Goal: Task Accomplishment & Management: Use online tool/utility

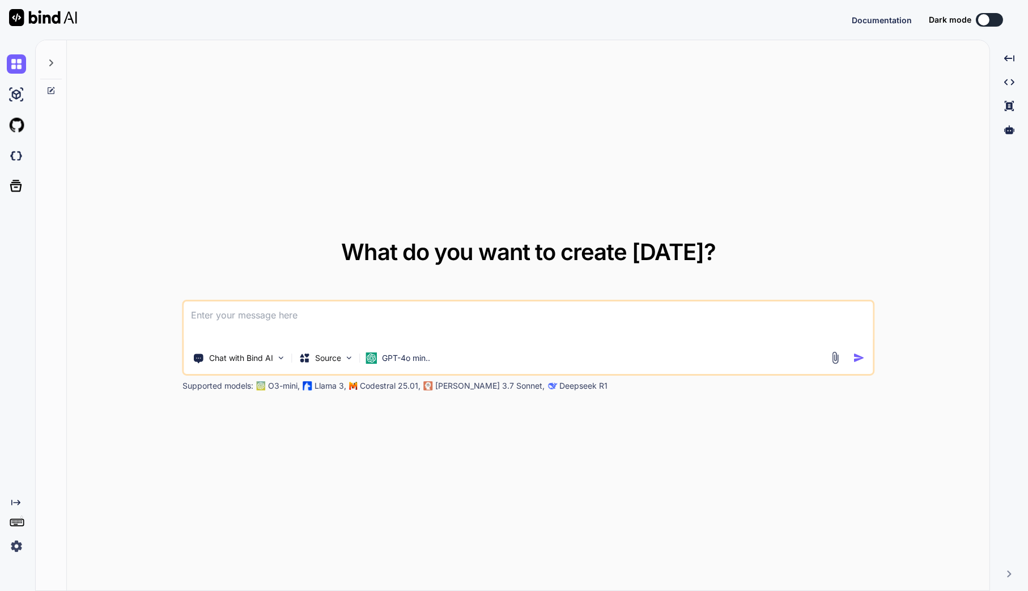
click at [52, 60] on icon at bounding box center [50, 62] width 9 height 9
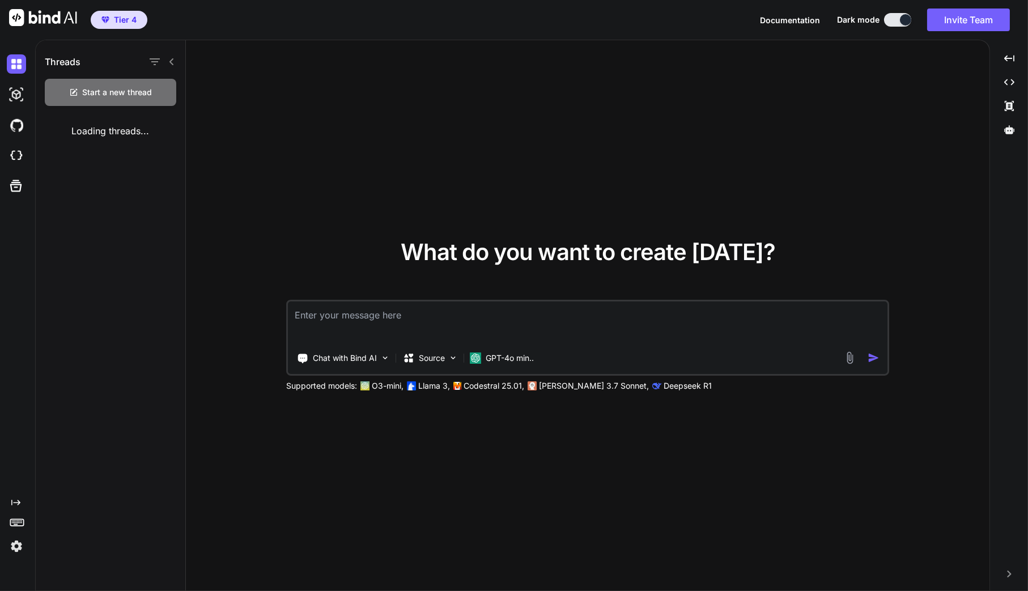
type textarea "x"
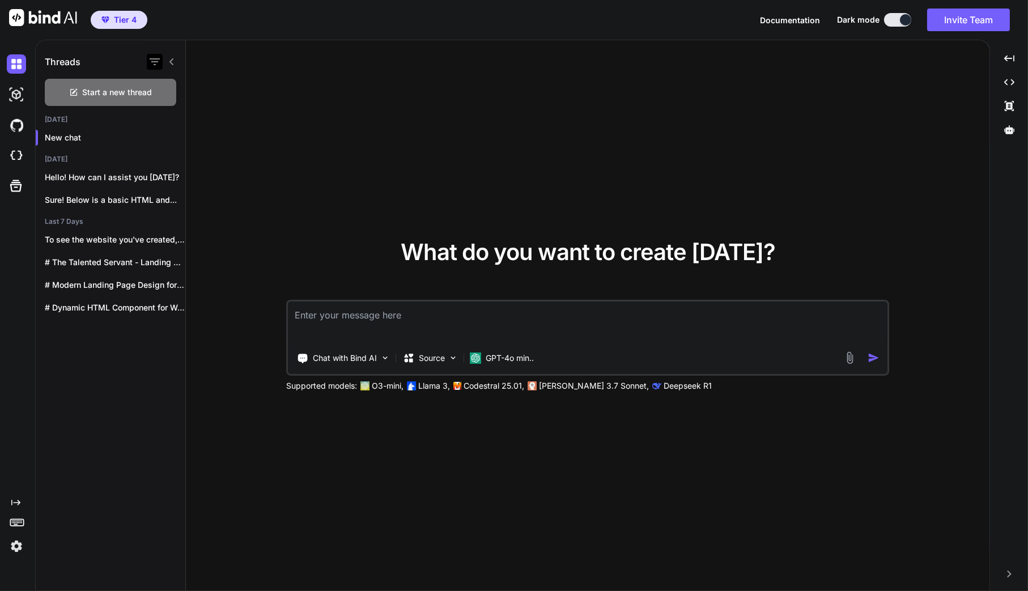
click at [154, 61] on icon "button" at bounding box center [155, 62] width 14 height 14
click at [16, 156] on img at bounding box center [16, 155] width 19 height 19
click at [17, 125] on img at bounding box center [16, 125] width 19 height 19
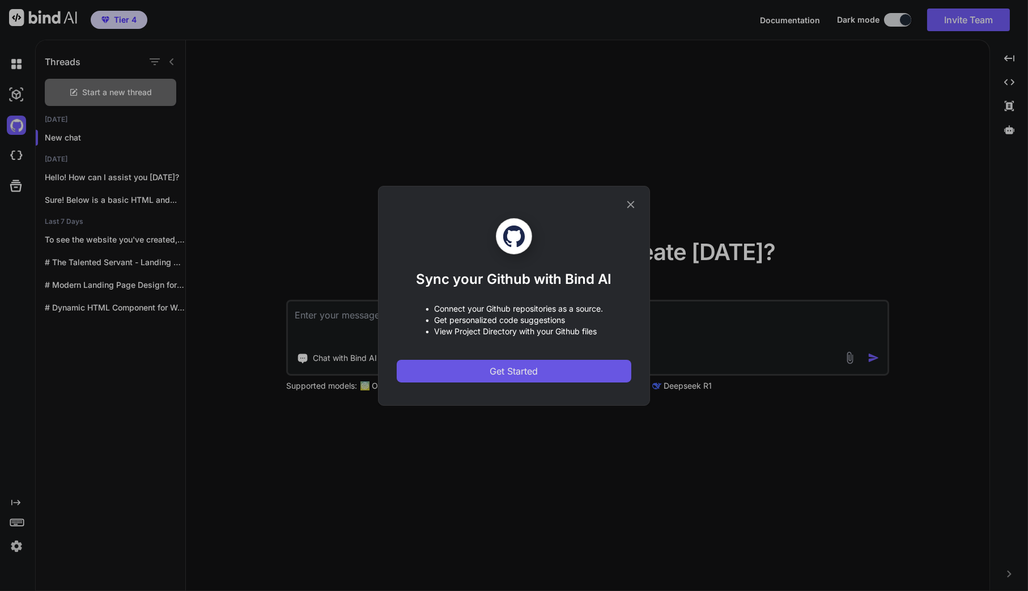
click at [501, 368] on span "Get Started" at bounding box center [514, 372] width 48 height 14
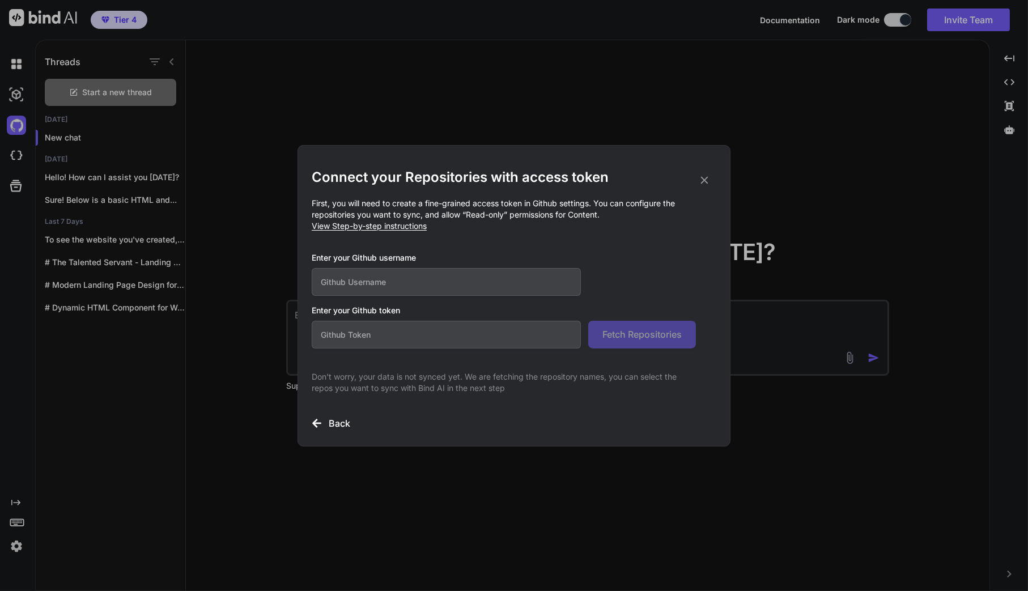
click at [468, 289] on input "text" at bounding box center [446, 282] width 269 height 28
type input "cawoodruff"
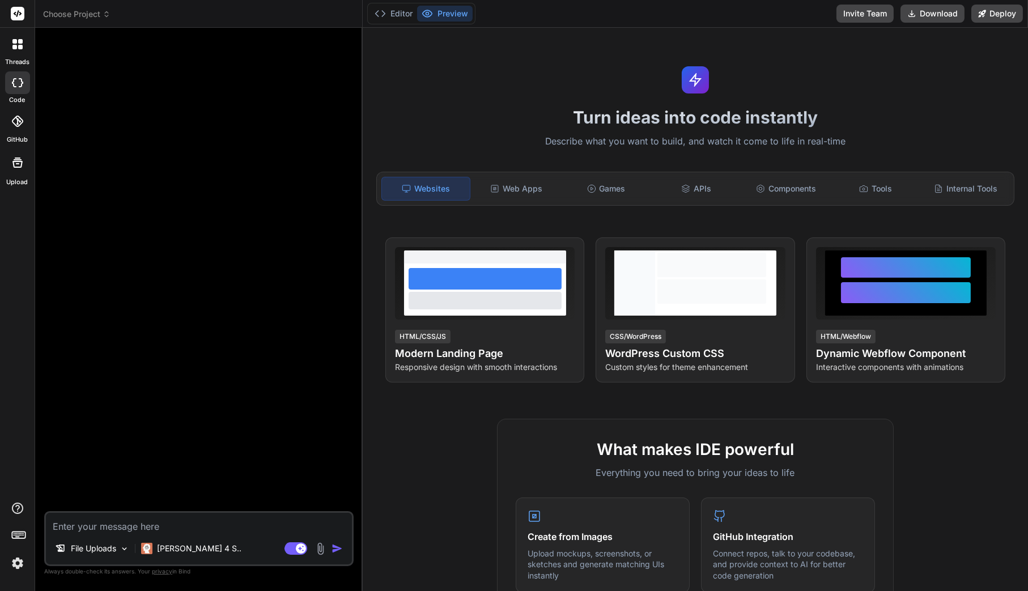
type textarea "x"
click at [107, 10] on icon at bounding box center [107, 14] width 8 height 8
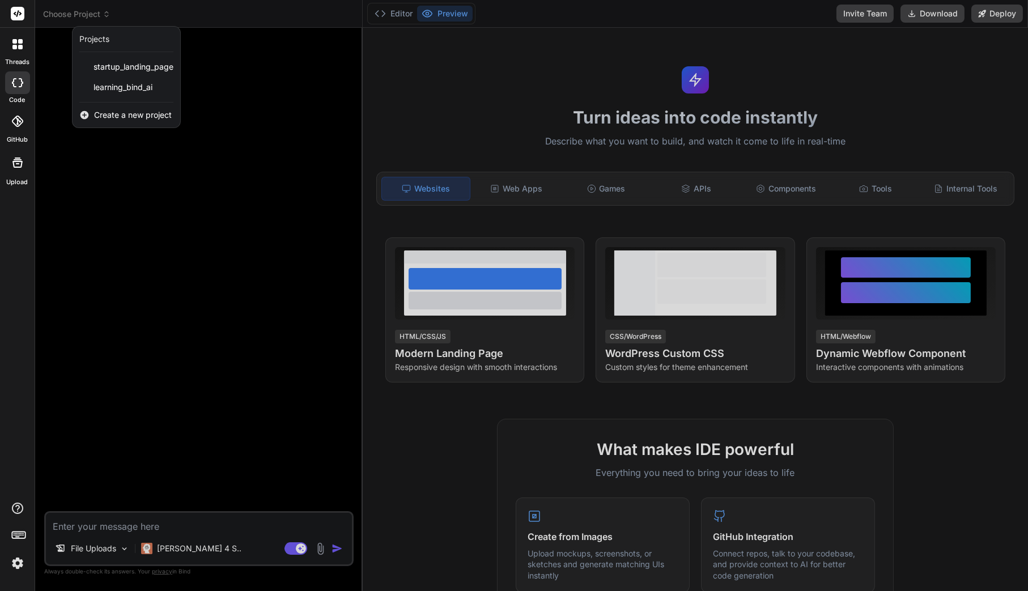
click at [101, 112] on span "Create a new project" at bounding box center [133, 114] width 78 height 11
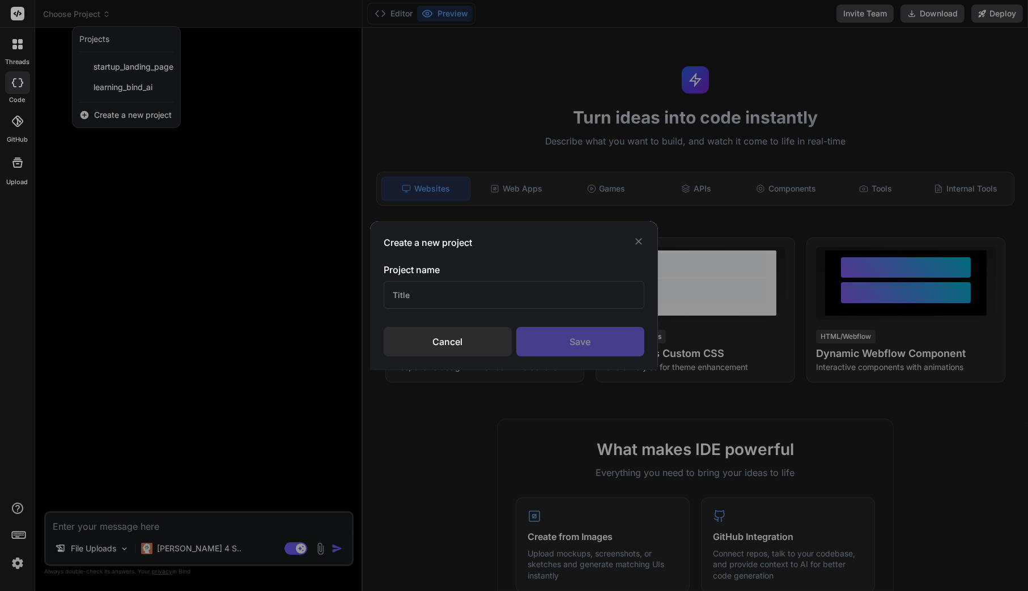
click at [405, 290] on input "text" at bounding box center [514, 295] width 261 height 28
type input "TTS Website"
click at [607, 343] on div "Save" at bounding box center [580, 341] width 128 height 29
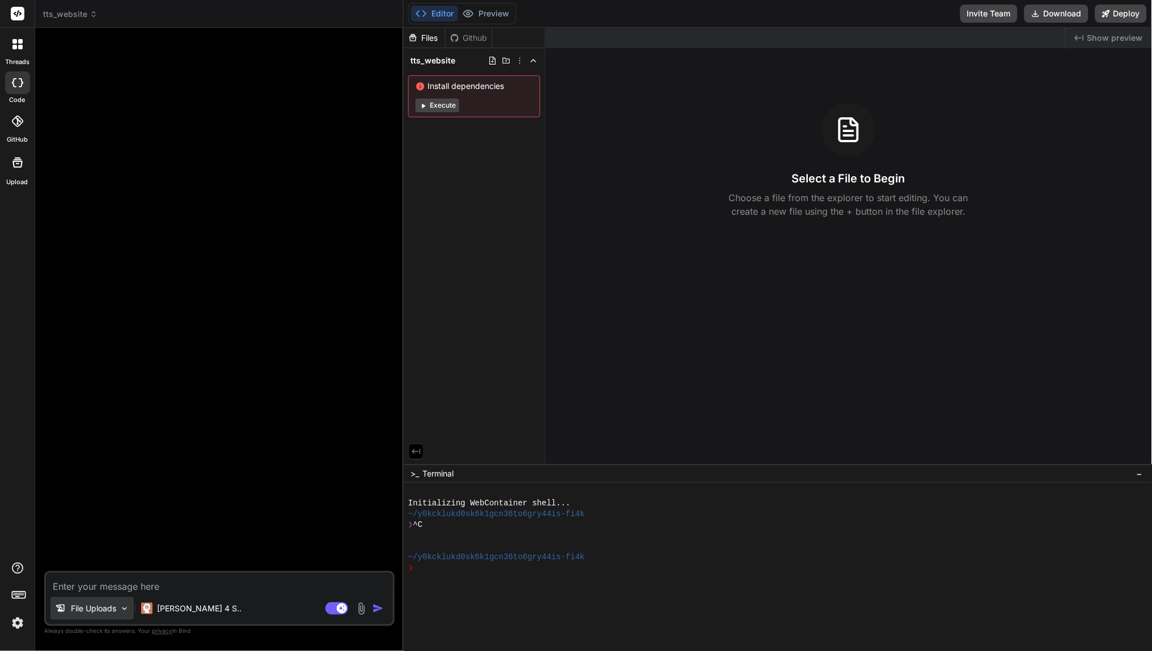
click at [105, 591] on p "File Uploads" at bounding box center [93, 608] width 45 height 11
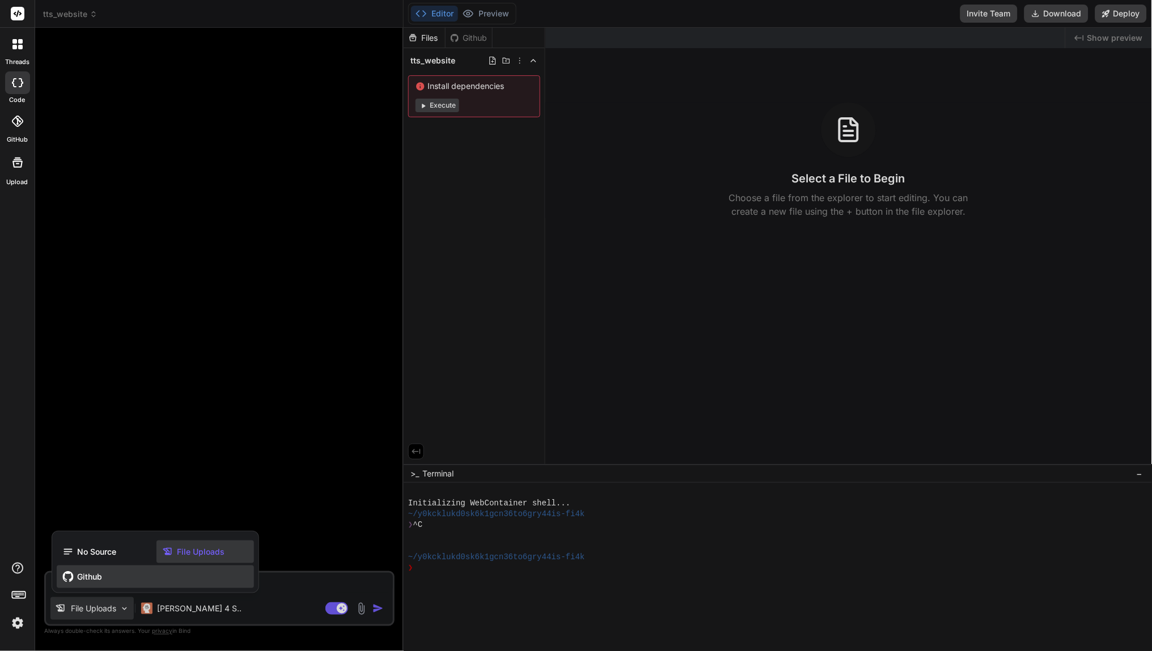
click at [82, 578] on span "Github" at bounding box center [89, 576] width 25 height 11
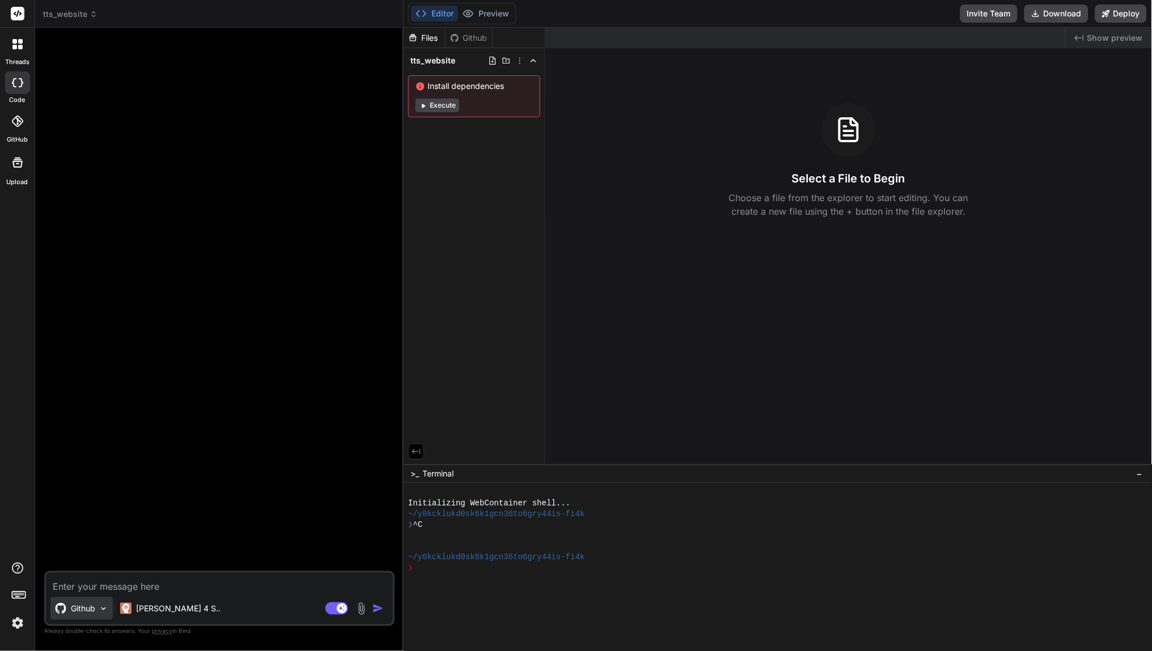
click at [105, 591] on img at bounding box center [104, 609] width 10 height 10
type textarea "x"
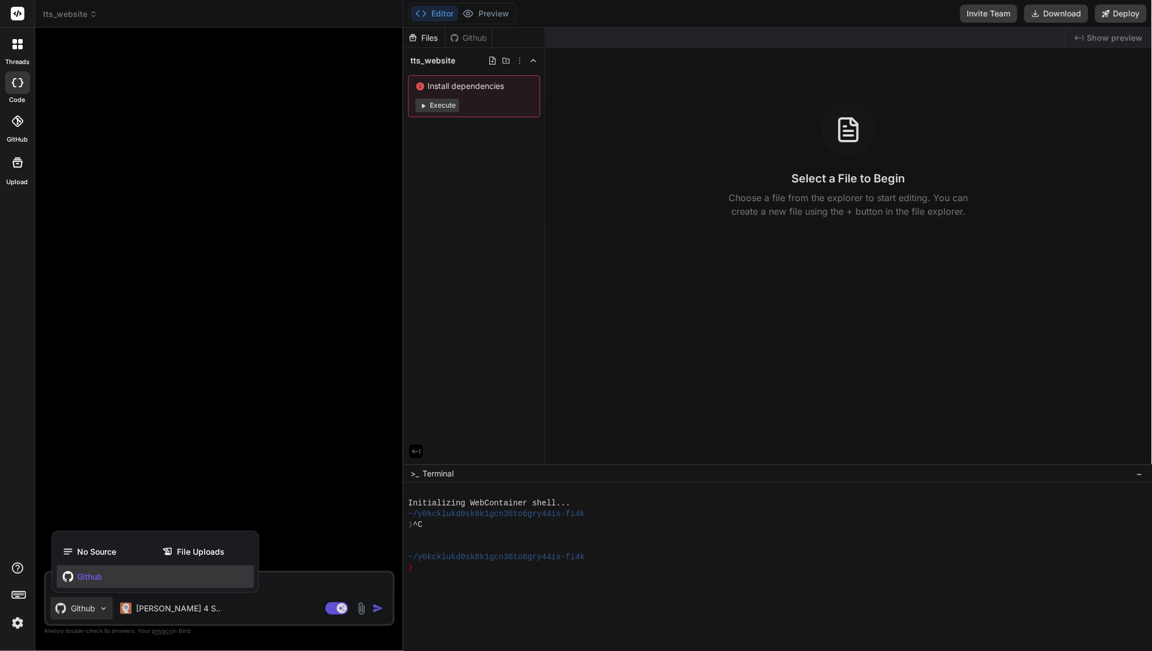
click at [14, 122] on icon at bounding box center [17, 121] width 11 height 11
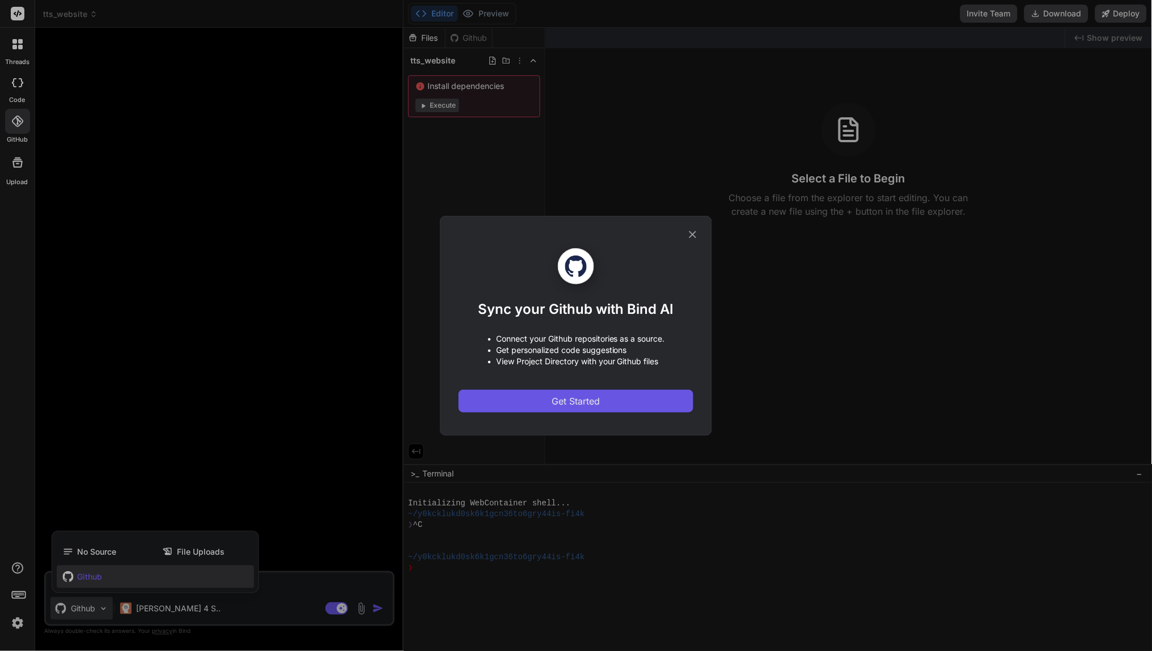
click at [615, 400] on button "Get Started" at bounding box center [576, 401] width 235 height 23
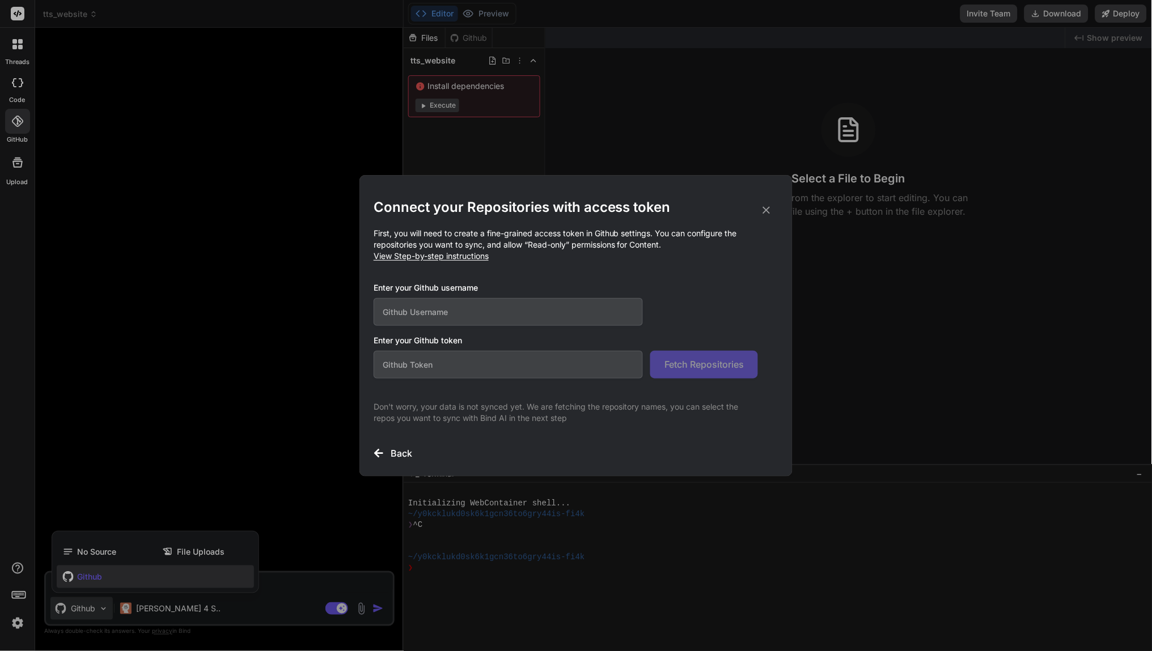
click at [551, 308] on input "text" at bounding box center [508, 312] width 269 height 28
type input "cawoodruff"
click at [460, 260] on span "View Step-by-step instructions" at bounding box center [431, 256] width 115 height 10
type textarea "x"
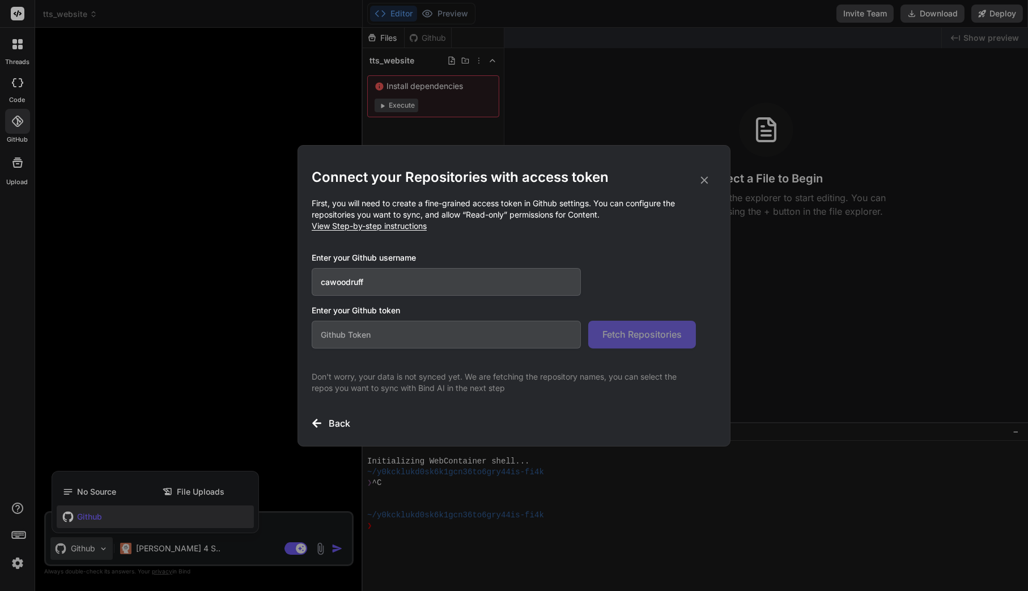
click at [395, 337] on input "text" at bounding box center [446, 335] width 269 height 28
paste input "github_pat_11AMNXBUQ03pAQmY47MboX_hamqOHUSaVCAAQGCRVg58kyjFm3hxmI3Qt1AffTdRguA5…"
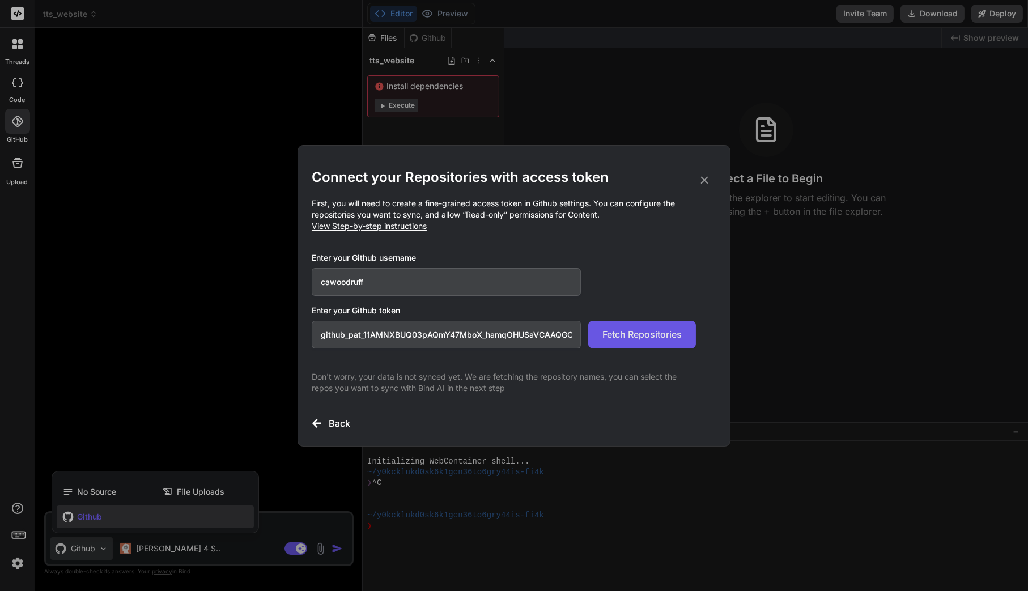
type input "github_pat_11AMNXBUQ03pAQmY47MboX_hamqOHUSaVCAAQGCRVg58kyjFm3hxmI3Qt1AffTdRguA5…"
click at [639, 334] on span "Fetch Repositories" at bounding box center [642, 335] width 79 height 14
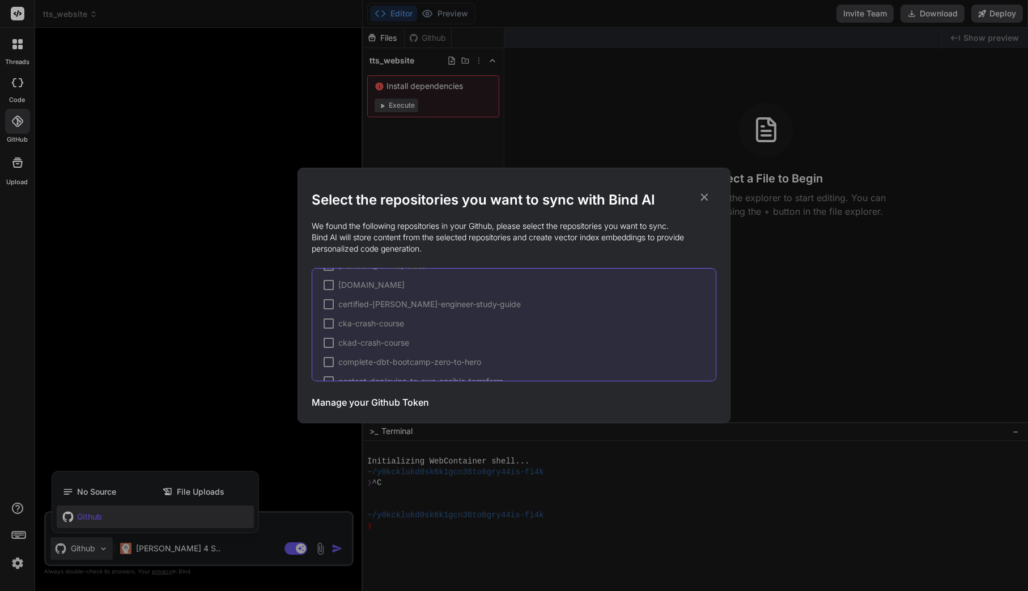
scroll to position [908, 0]
click at [404, 396] on h3 "Manage your Github Token" at bounding box center [370, 403] width 117 height 14
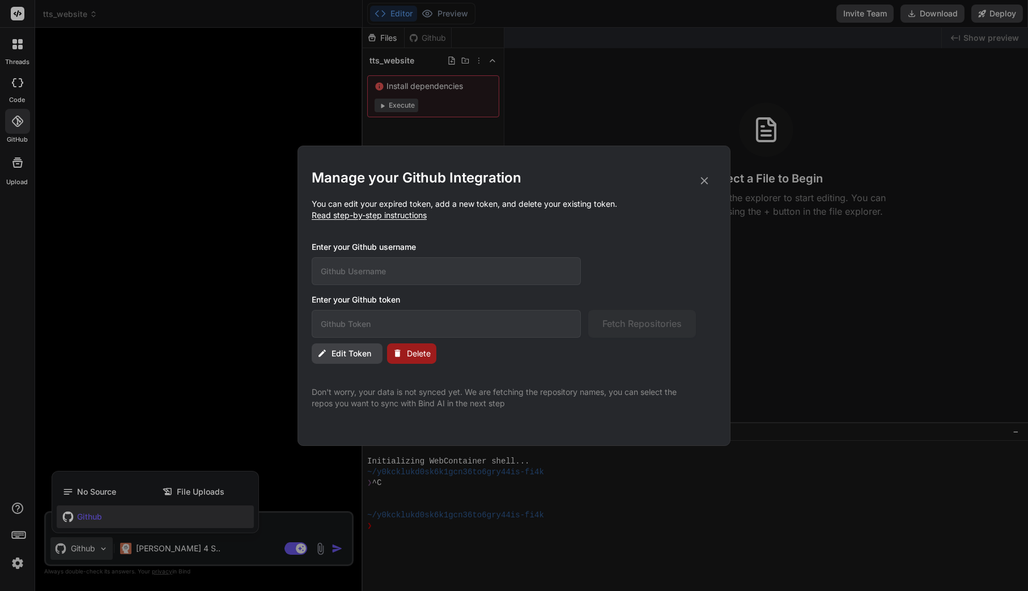
type input "cawoodruff"
type input "github_pat_11AMNXBUQ03pAQmY47MboX_hamqOHUSaVCAAQGCRVg58kyjFm3hxmI3Qt1AffTdRguA5…"
click at [704, 183] on icon at bounding box center [704, 181] width 12 height 12
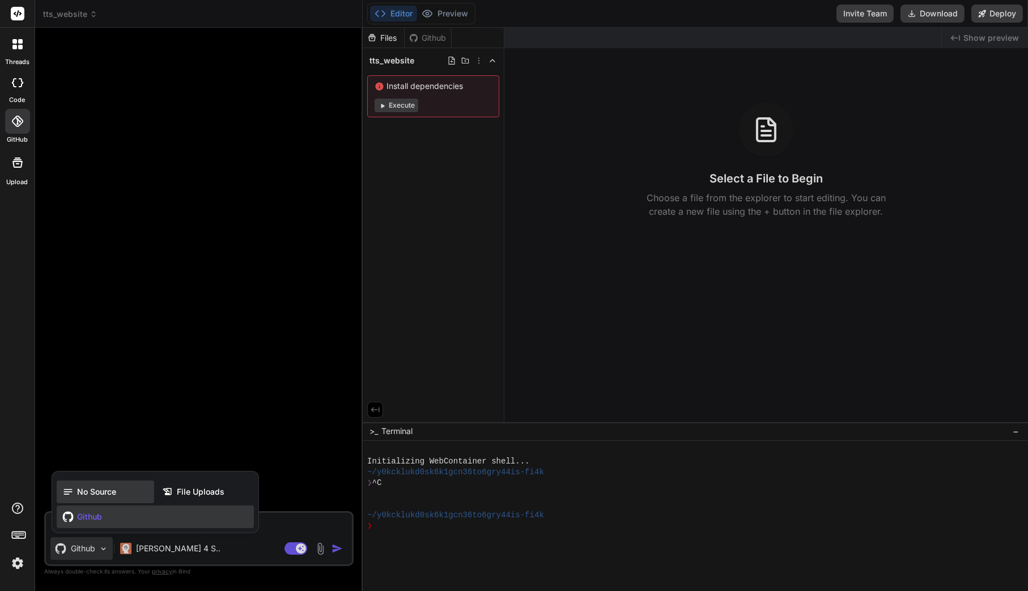
click at [82, 494] on span "No Source" at bounding box center [96, 491] width 39 height 11
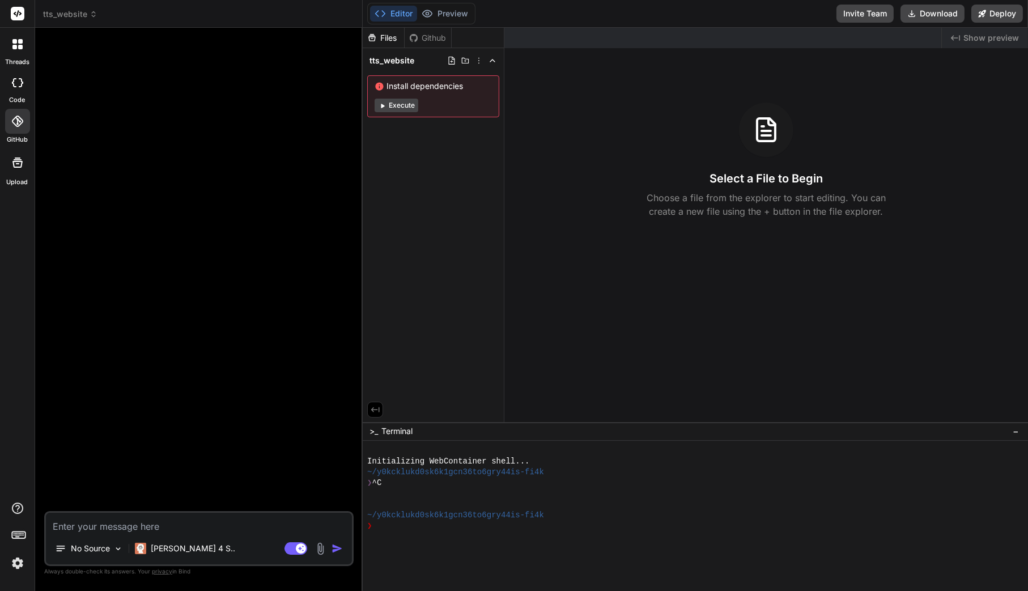
click at [15, 86] on icon at bounding box center [14, 82] width 5 height 9
type textarea "x"
click at [18, 124] on icon at bounding box center [17, 121] width 11 height 11
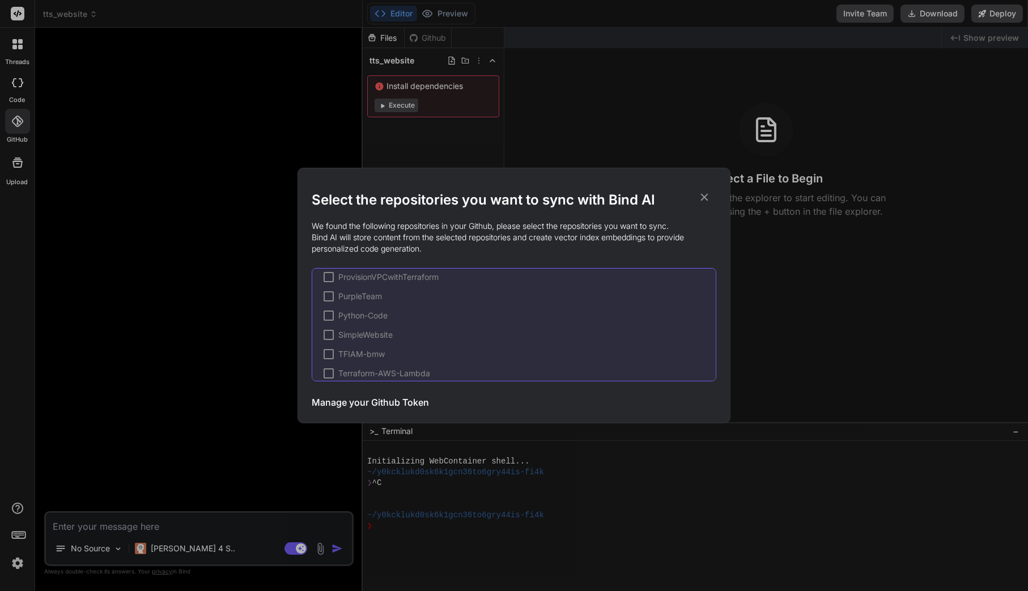
scroll to position [391, 0]
click at [395, 392] on div "Manage your Github Token Initiate Sync" at bounding box center [514, 402] width 405 height 28
click at [395, 402] on h3 "Manage your Github Token" at bounding box center [370, 403] width 117 height 14
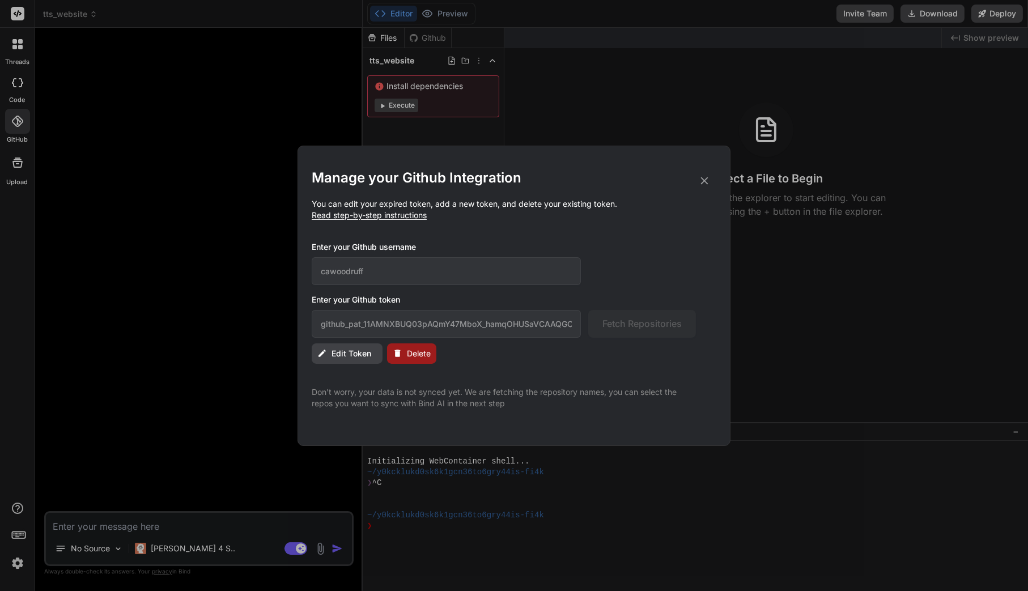
click at [412, 357] on span "Delete" at bounding box center [419, 353] width 24 height 11
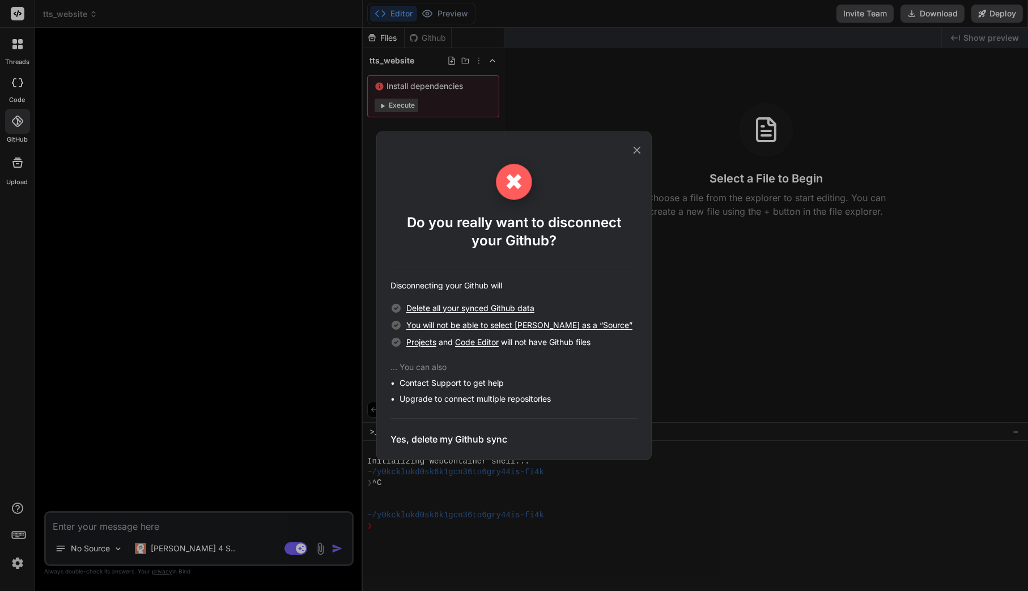
click at [455, 435] on h3 "Yes, delete my Github sync" at bounding box center [449, 440] width 117 height 14
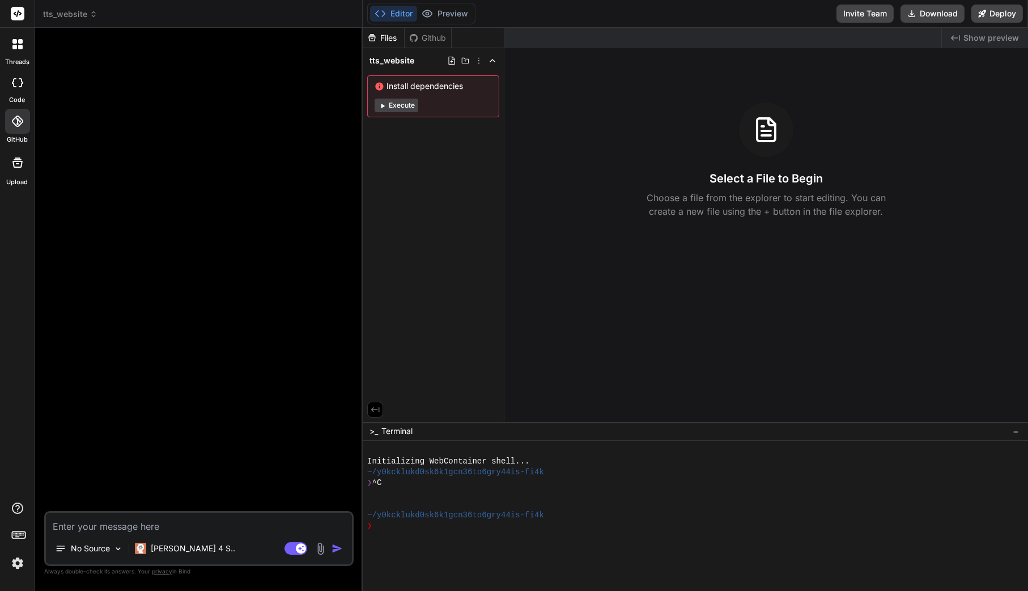
click at [15, 120] on icon at bounding box center [17, 121] width 11 height 11
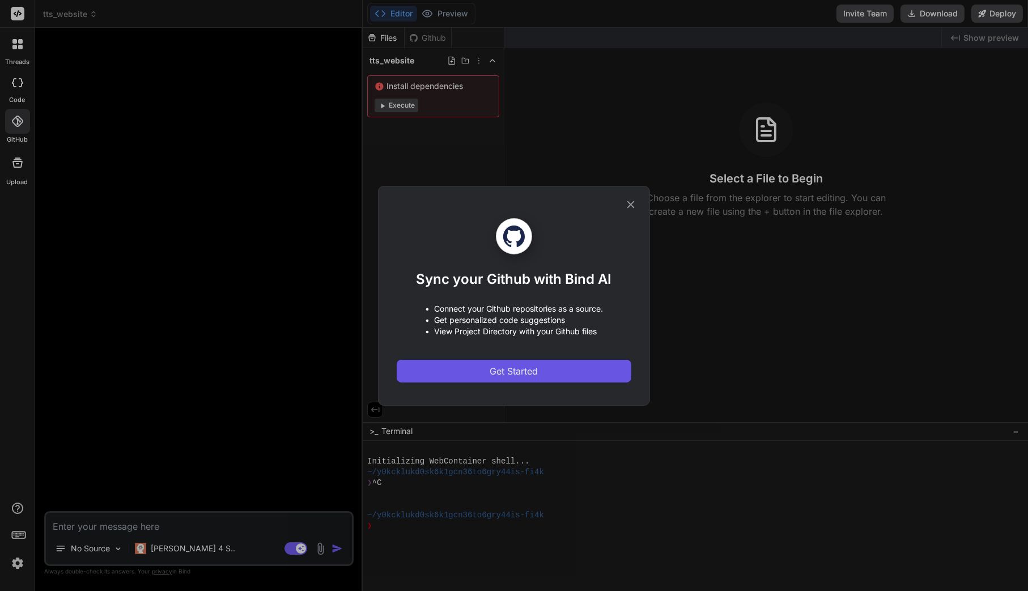
click at [507, 373] on span "Get Started" at bounding box center [514, 372] width 48 height 14
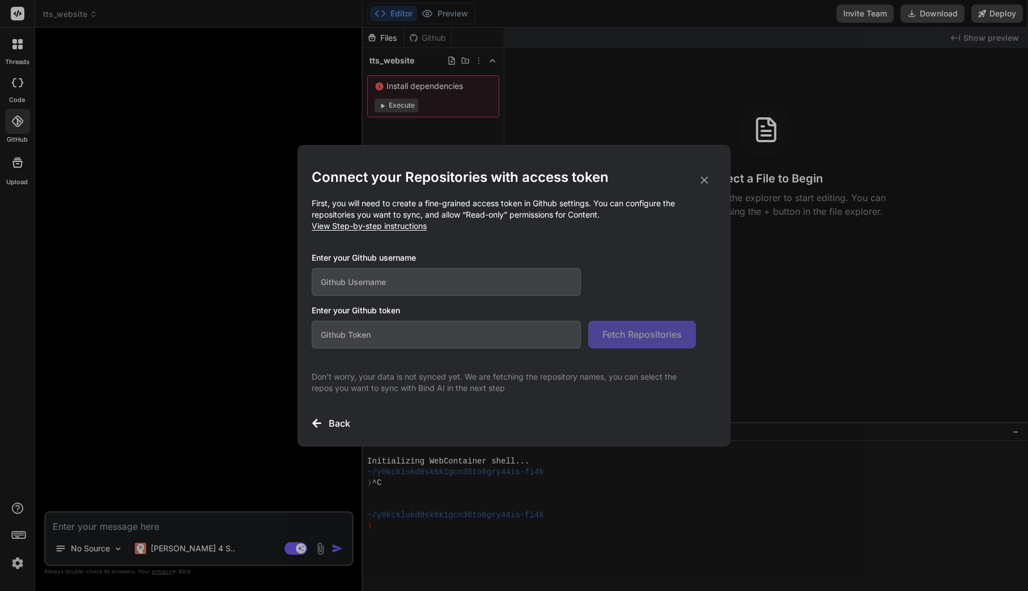
click at [433, 285] on input "text" at bounding box center [446, 282] width 269 height 28
type input "cawoodruff"
paste input "github_pat_11AMNXBUQ0DJICtzHlwnLh_uU1FK6SxwnO1G3j5Raxf6AXNpE1t31ryx2oOmzH1NxAHJ…"
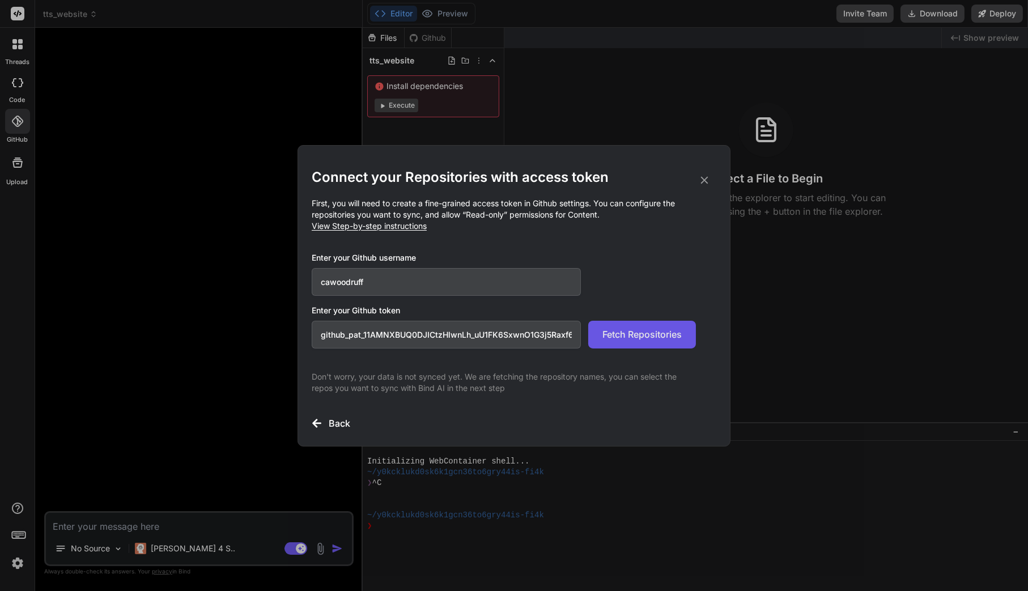
type input "github_pat_11AMNXBUQ0DJICtzHlwnLh_uU1FK6SxwnO1G3j5Raxf6AXNpE1t31ryx2oOmzH1NxAHJ…"
click at [637, 339] on span "Fetch Repositories" at bounding box center [642, 335] width 79 height 14
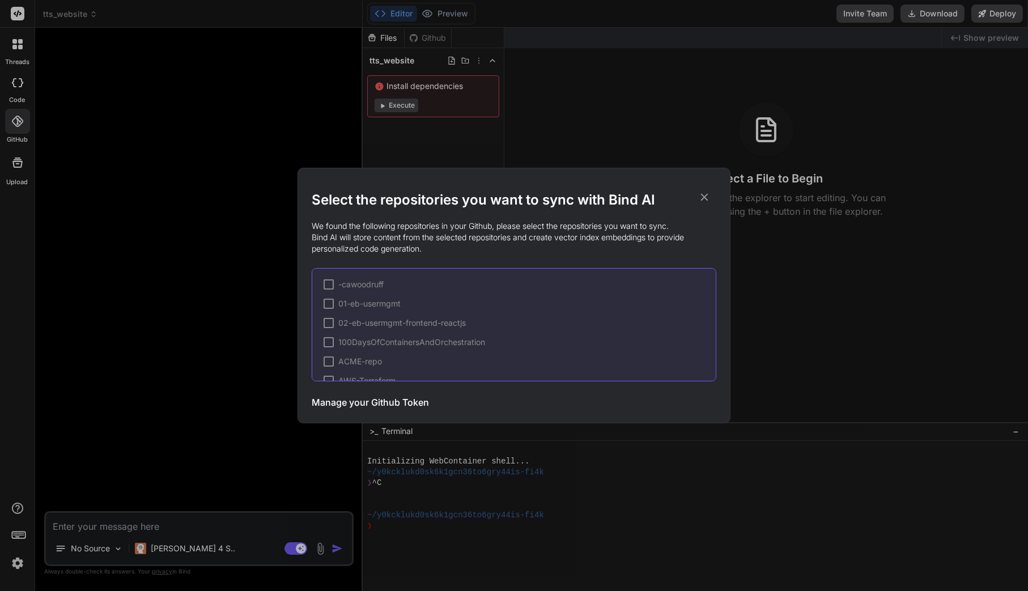
scroll to position [0, 0]
click at [380, 406] on h3 "Manage your Github Token" at bounding box center [370, 403] width 117 height 14
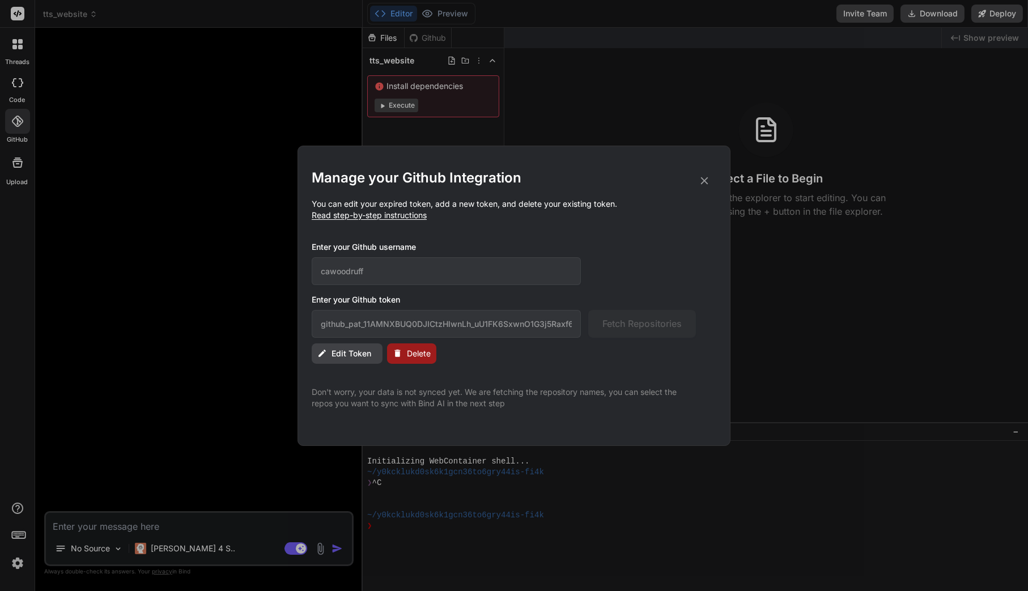
click at [417, 354] on span "Delete" at bounding box center [419, 353] width 24 height 11
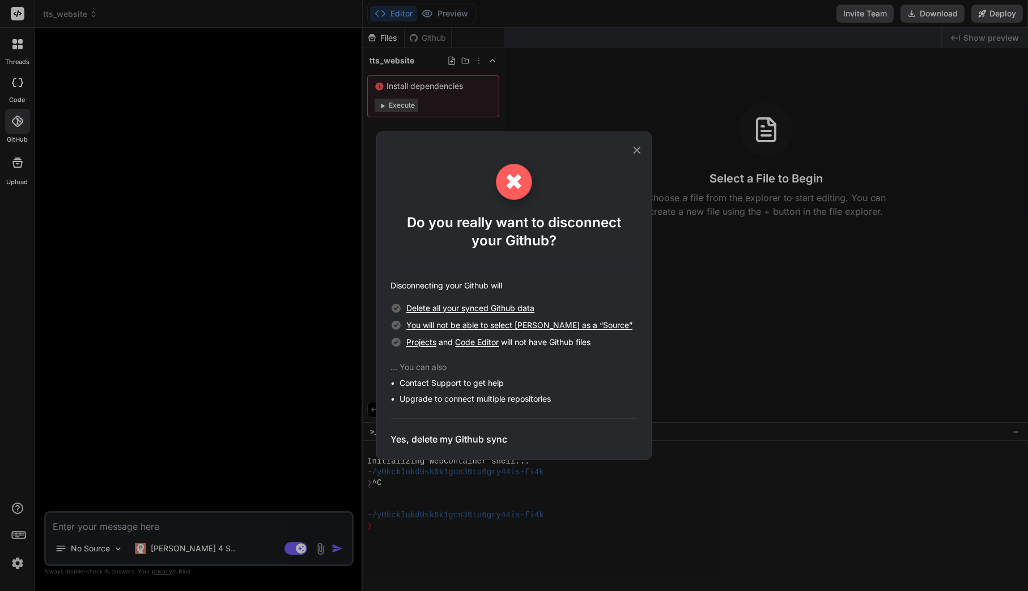
click at [469, 440] on h3 "Yes, delete my Github sync" at bounding box center [449, 440] width 117 height 14
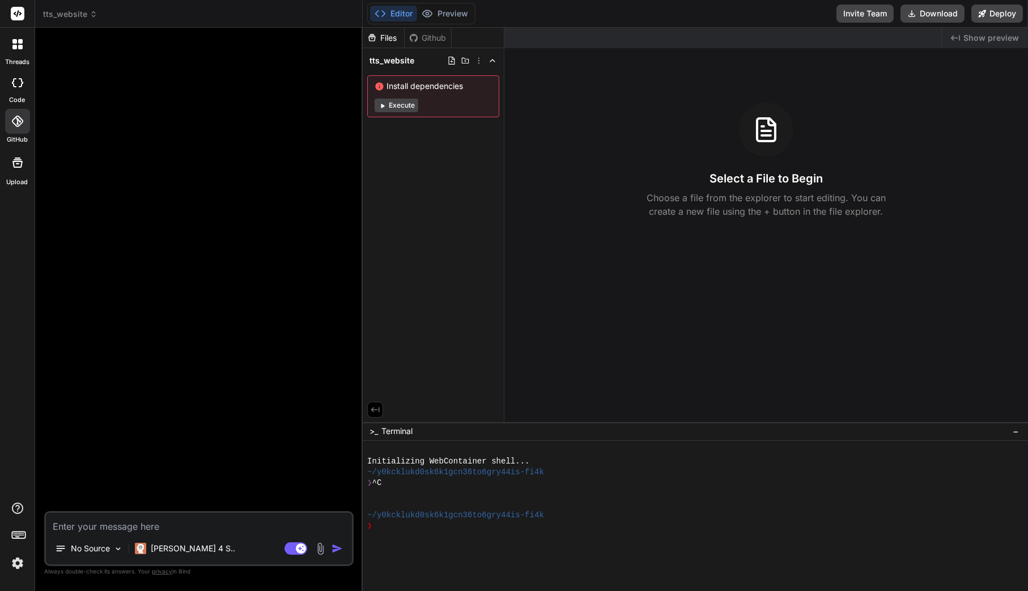
click at [14, 124] on icon at bounding box center [16, 121] width 11 height 11
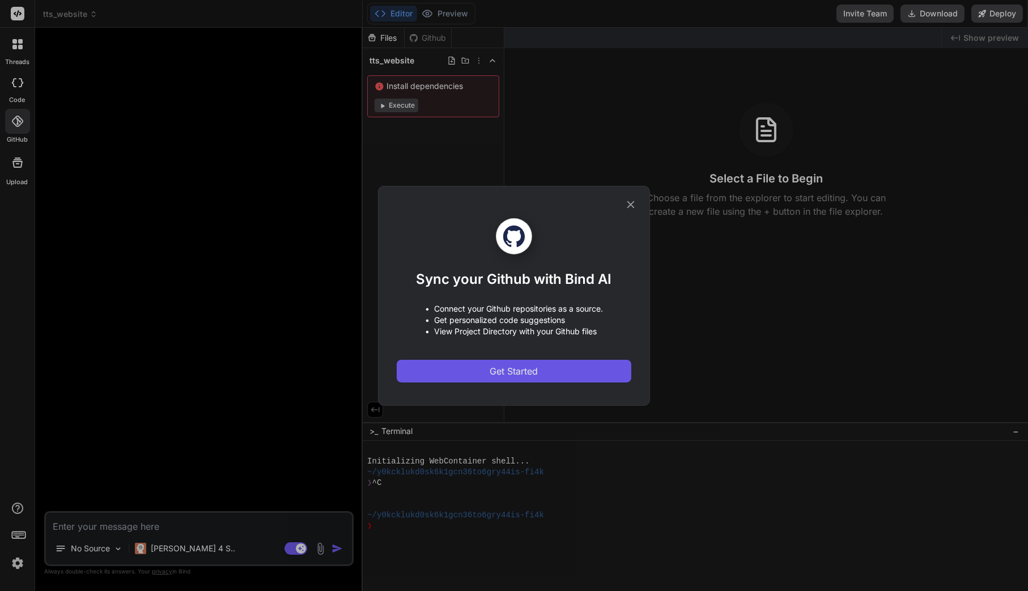
click at [532, 374] on span "Get Started" at bounding box center [514, 372] width 48 height 14
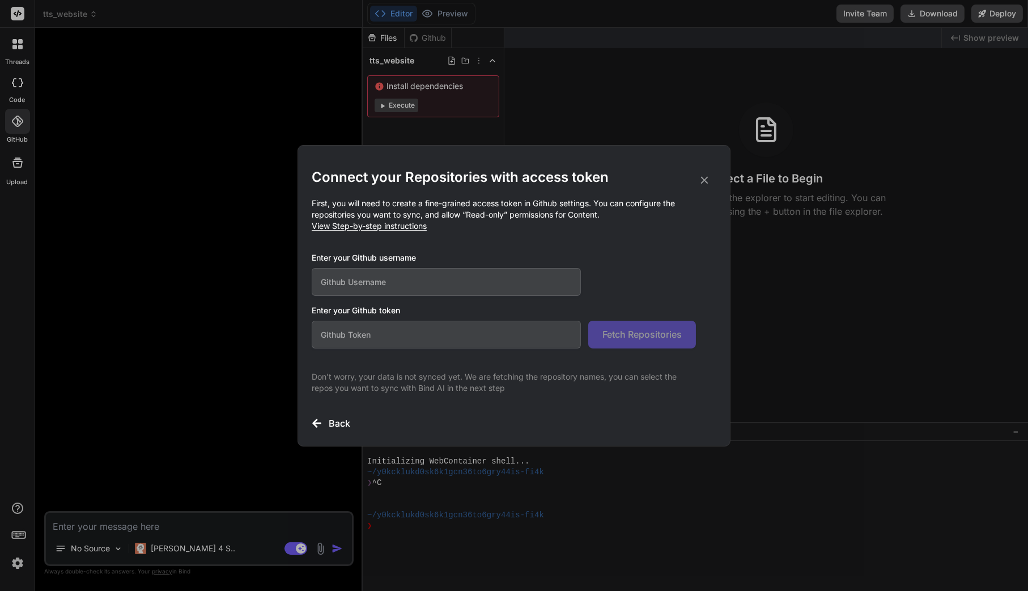
click at [463, 286] on input "text" at bounding box center [446, 282] width 269 height 28
type input "c"
type input "cawoodruff"
paste input "github_pat_11AMNXBUQ0l6KmTiI2bv0h_6pggb6Ats3fB6WZCUPKIKiTzoMaKMkFguYAFC6jzkAZYY…"
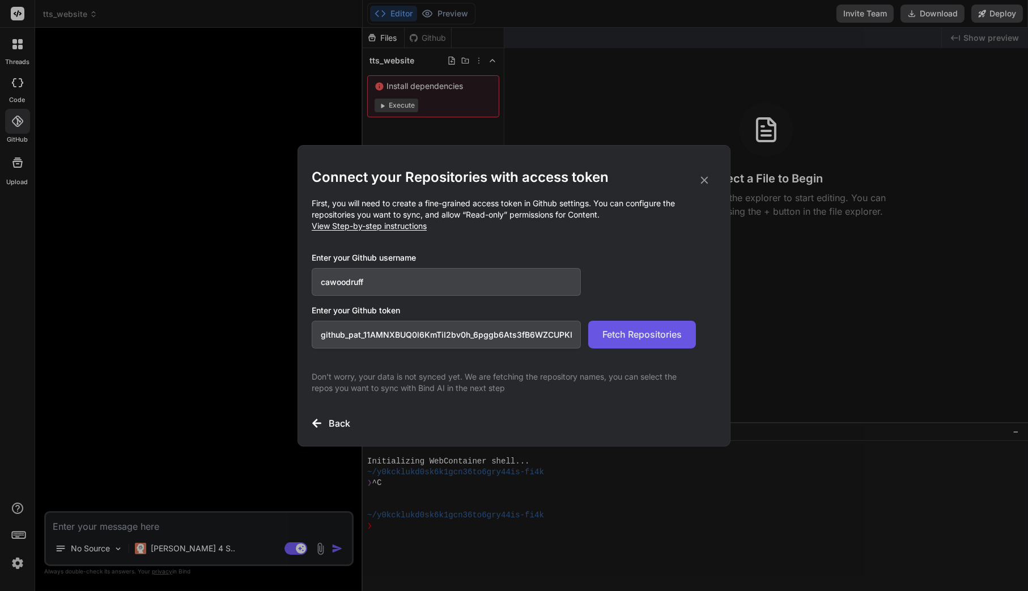
type input "github_pat_11AMNXBUQ0l6KmTiI2bv0h_6pggb6Ats3fB6WZCUPKIKiTzoMaKMkFguYAFC6jzkAZYY…"
click at [639, 337] on span "Fetch Repositories" at bounding box center [642, 335] width 79 height 14
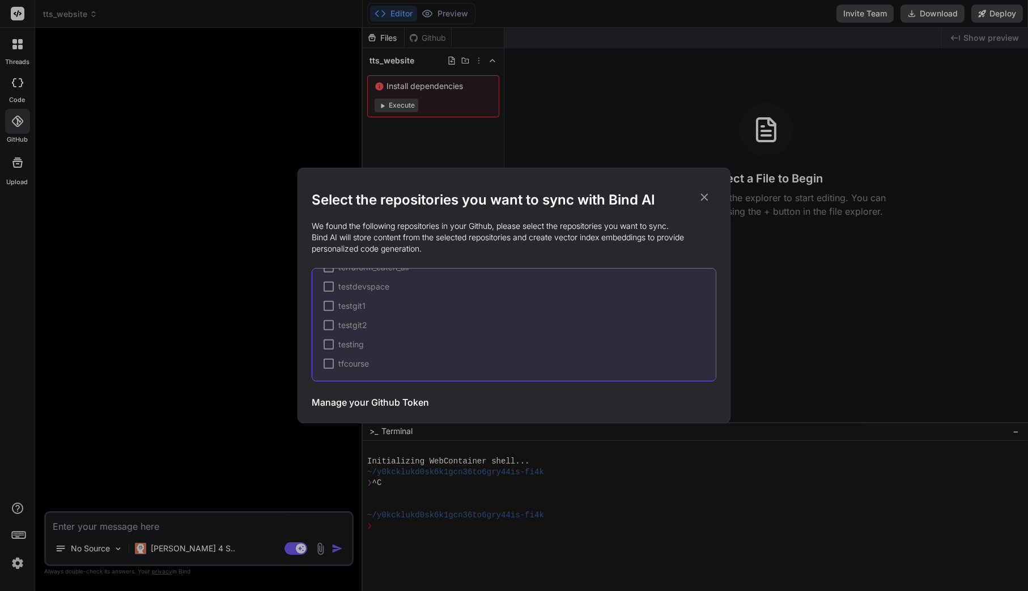
scroll to position [2079, 0]
click at [392, 401] on h3 "Manage your Github Token" at bounding box center [370, 403] width 117 height 14
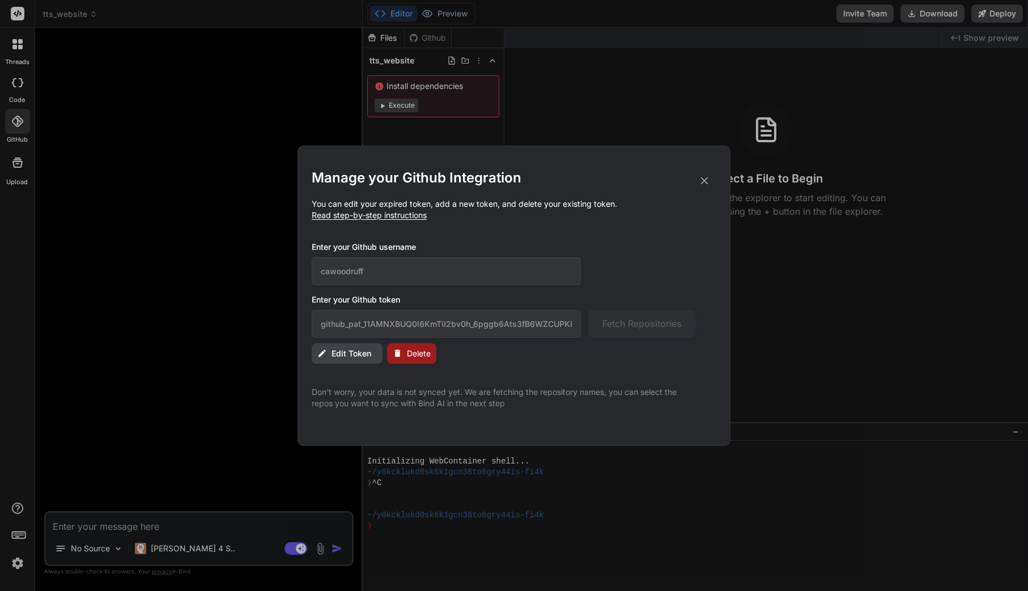
click at [406, 355] on button "Delete" at bounding box center [411, 354] width 49 height 20
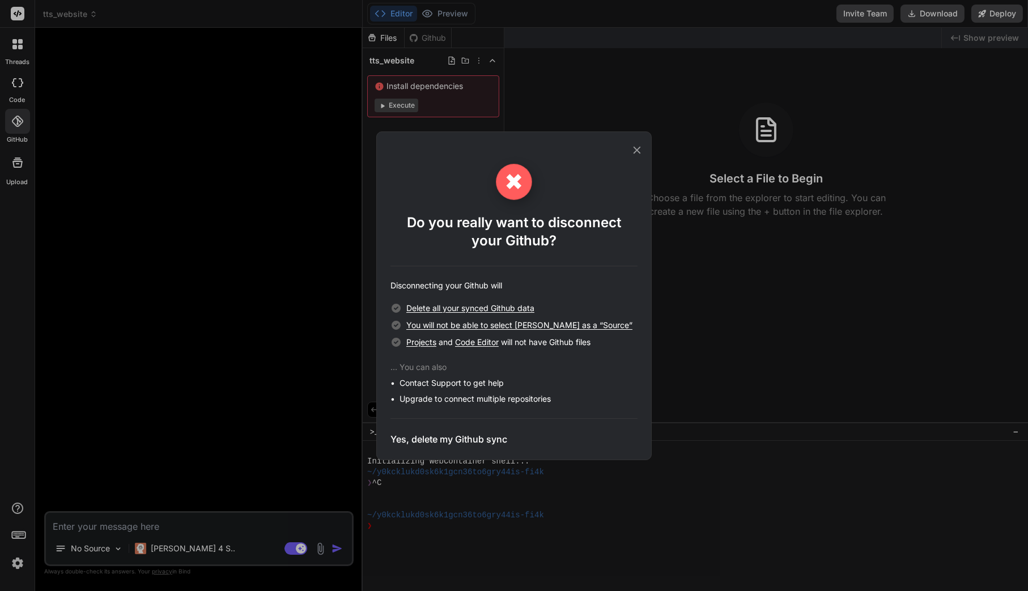
click at [482, 442] on h3 "Yes, delete my Github sync" at bounding box center [449, 440] width 117 height 14
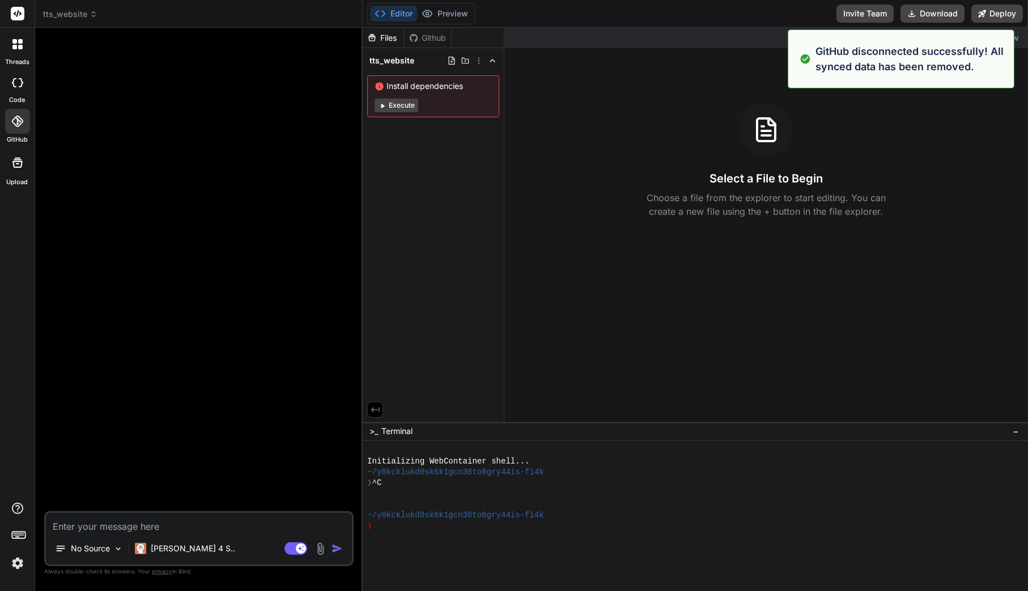
click at [819, 175] on h3 "Select a File to Begin" at bounding box center [766, 179] width 113 height 16
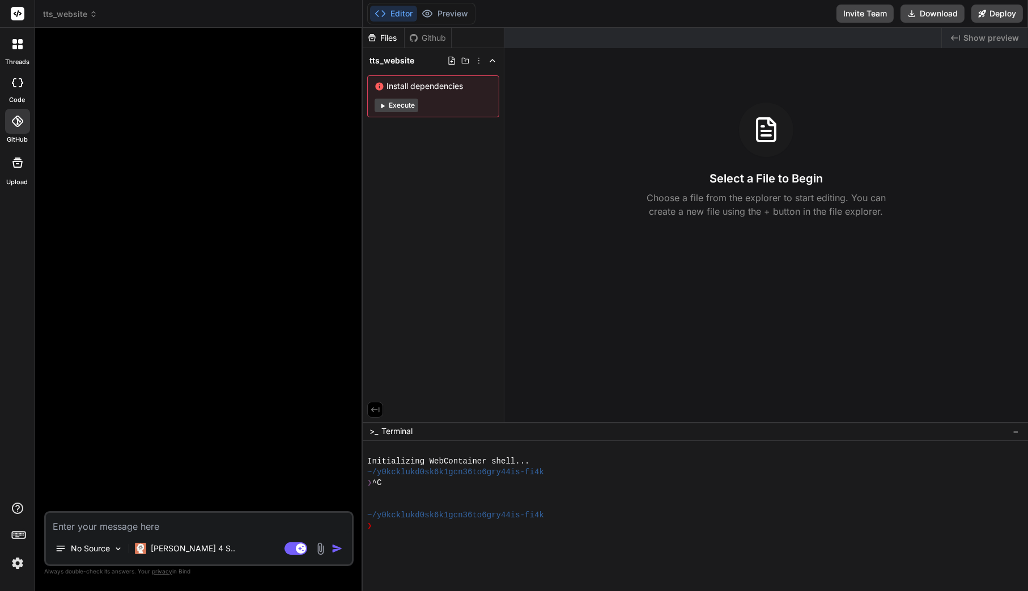
click at [10, 130] on div at bounding box center [17, 121] width 25 height 25
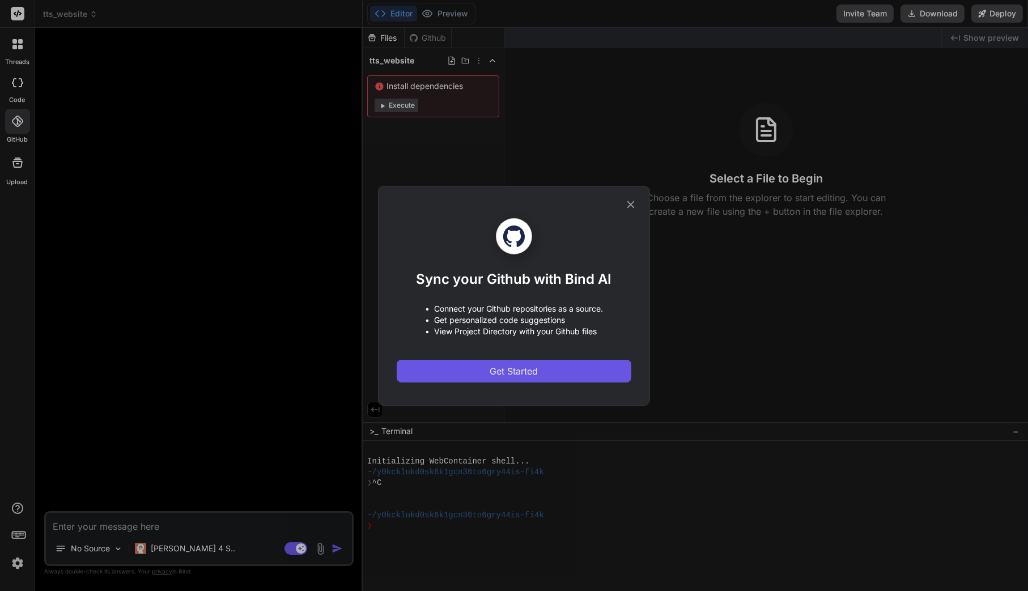
click at [490, 369] on span "Get Started" at bounding box center [514, 372] width 48 height 14
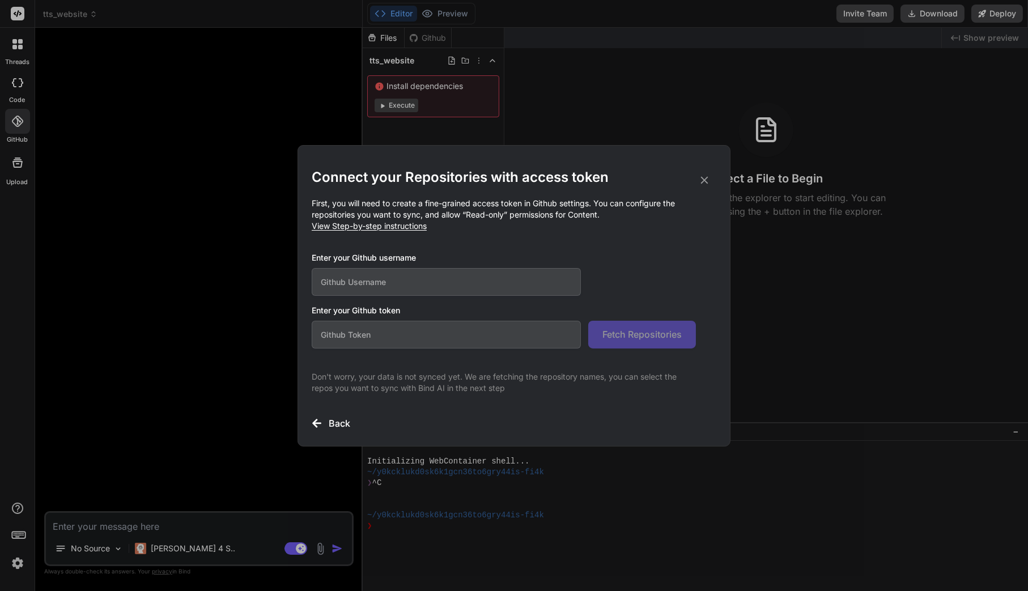
click at [384, 228] on span "View Step-by-step instructions" at bounding box center [369, 226] width 115 height 10
click at [454, 289] on input "text" at bounding box center [446, 282] width 269 height 28
type input "cawoodruff"
paste input "github_pat_11AMNXBUQ0GR7edyNBVCZb_T6UCA5koWJK58BGX20RZcmVAo1JNPvOEhlSXrBeeLDjNO…"
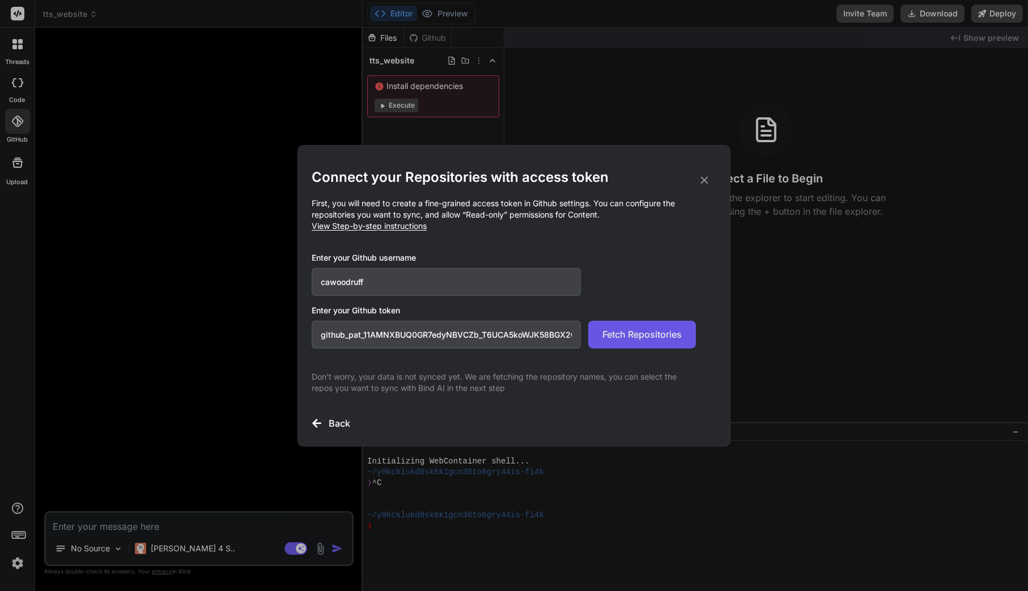
type input "github_pat_11AMNXBUQ0GR7edyNBVCZb_T6UCA5koWJK58BGX20RZcmVAo1JNPvOEhlSXrBeeLDjNO…"
click at [673, 335] on span "Fetch Repositories" at bounding box center [642, 335] width 79 height 14
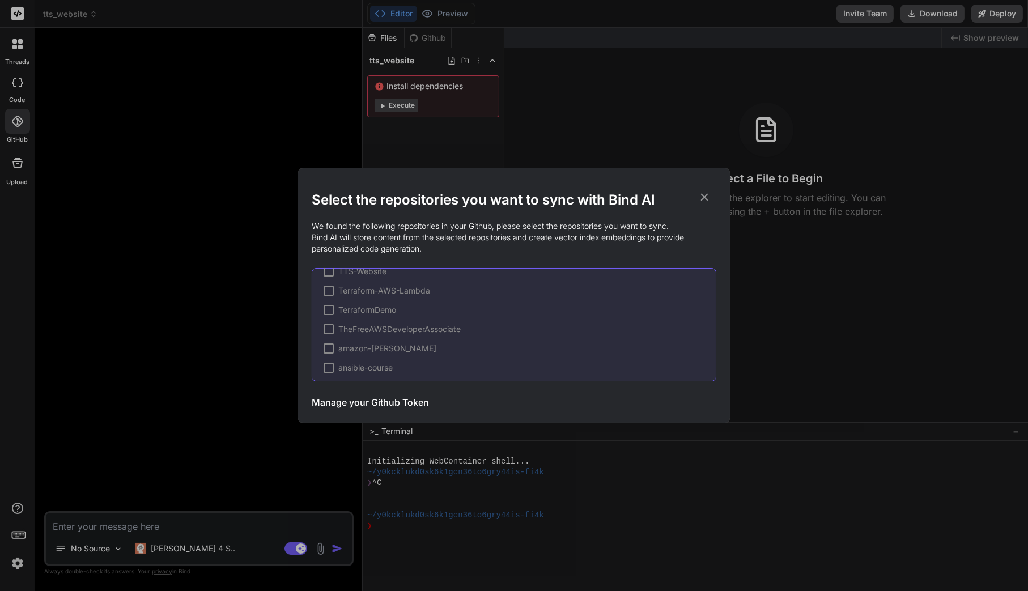
scroll to position [528, 0]
click at [327, 277] on div at bounding box center [329, 277] width 10 height 10
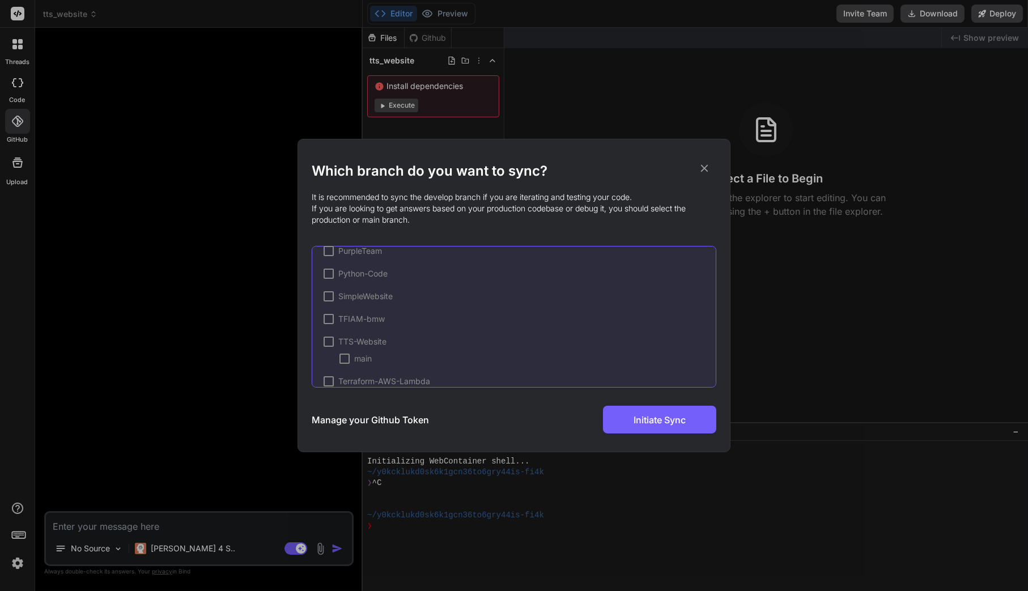
scroll to position [533, 0]
click at [330, 342] on div at bounding box center [329, 341] width 10 height 10
click at [346, 337] on span "TTS-Website" at bounding box center [362, 341] width 48 height 11
click at [346, 359] on div at bounding box center [345, 358] width 10 height 10
click at [685, 419] on span "Initiate Sync" at bounding box center [660, 420] width 52 height 14
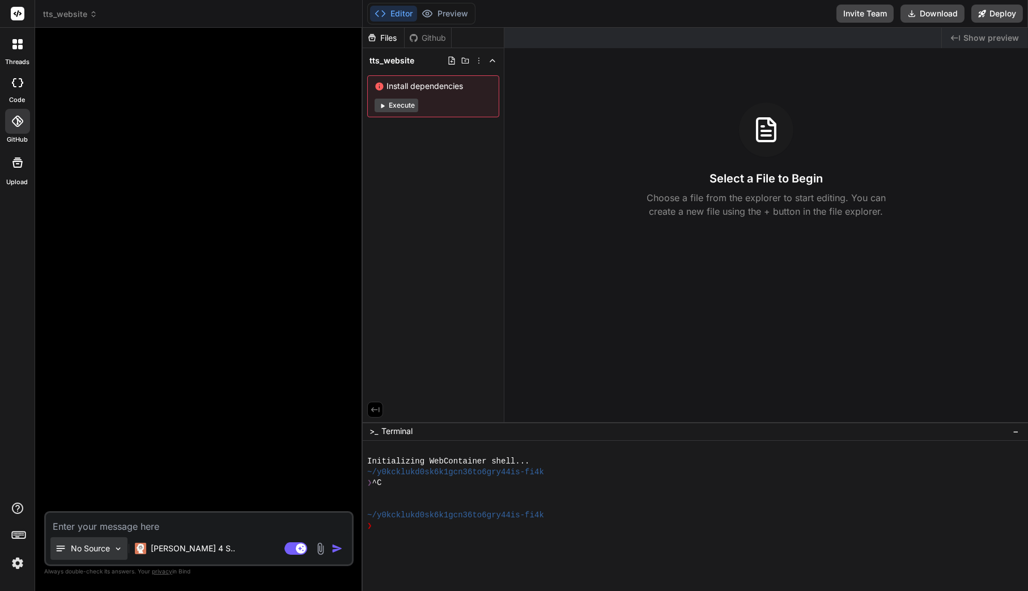
click at [117, 549] on img at bounding box center [118, 549] width 10 height 10
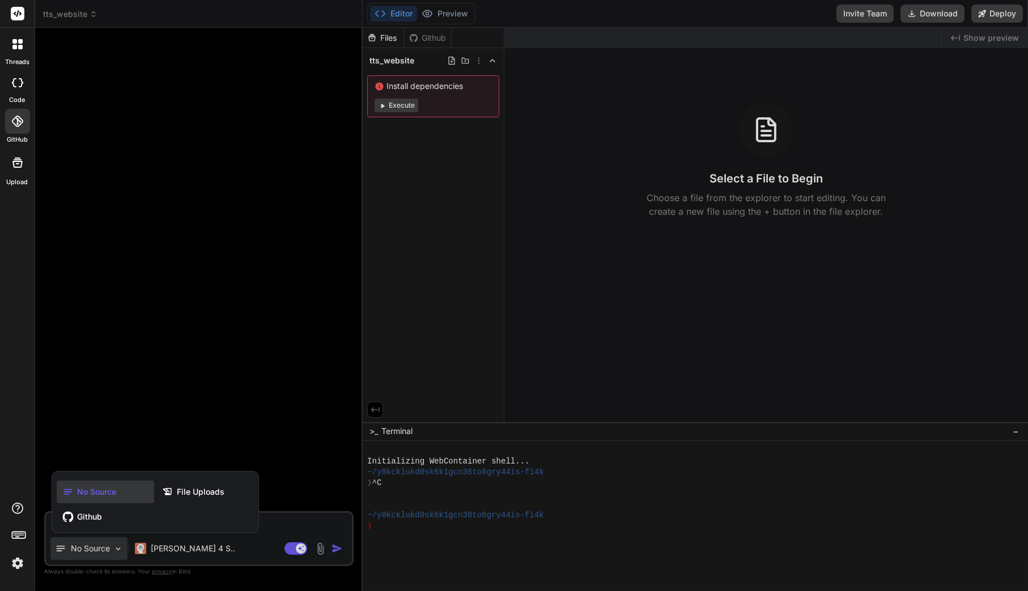
click at [117, 549] on div at bounding box center [514, 295] width 1028 height 591
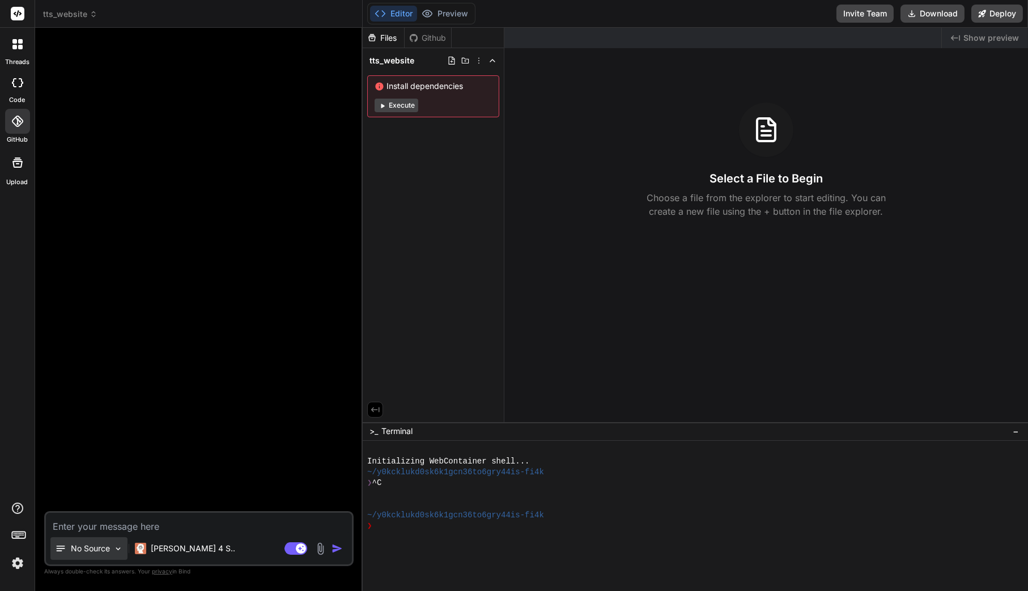
click at [117, 549] on img at bounding box center [118, 549] width 10 height 10
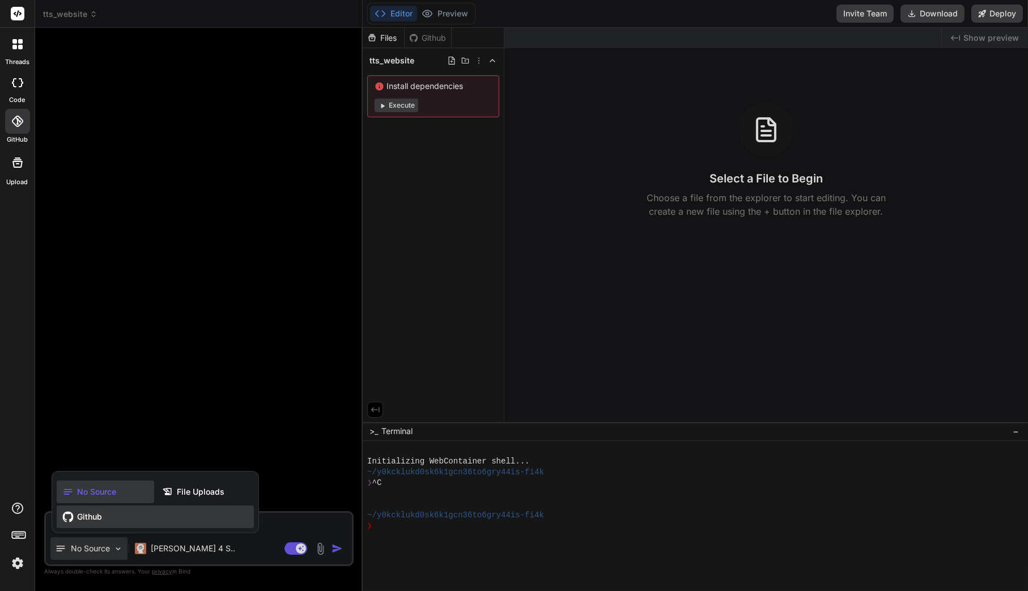
click at [79, 515] on span "Github" at bounding box center [89, 516] width 25 height 11
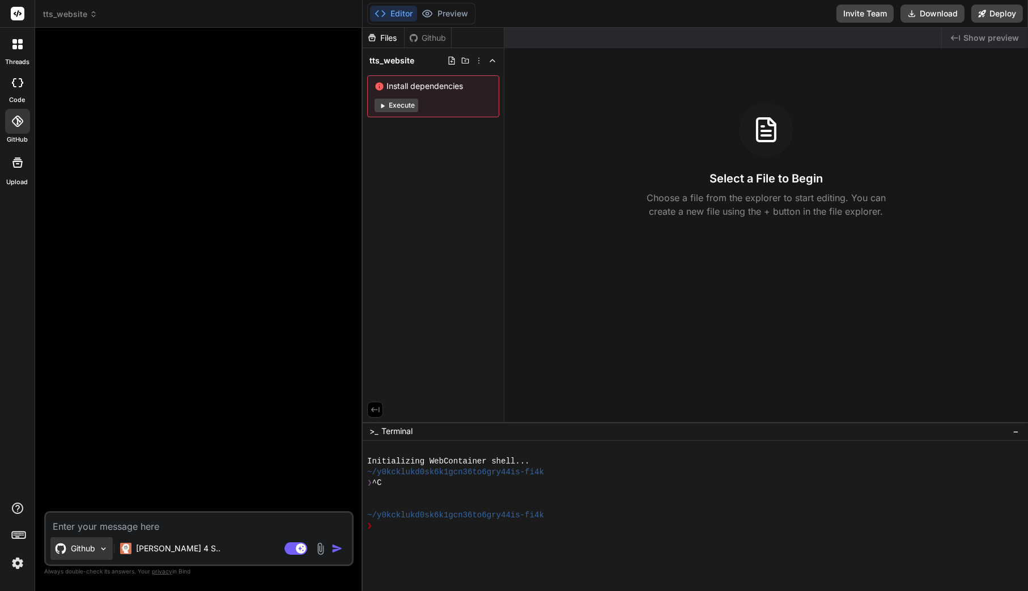
click at [104, 550] on img at bounding box center [104, 549] width 10 height 10
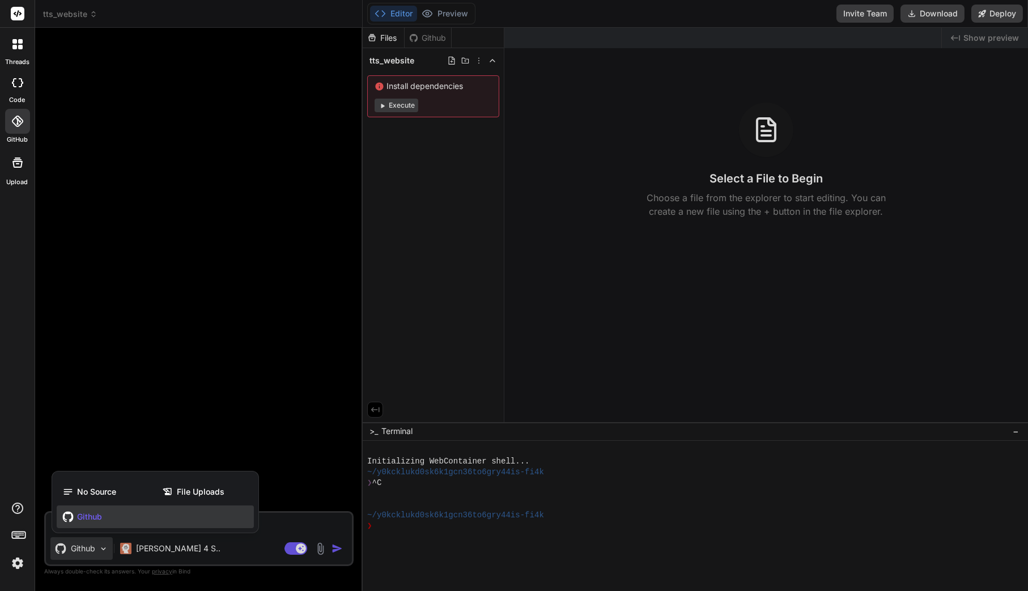
click at [151, 383] on div at bounding box center [514, 295] width 1028 height 591
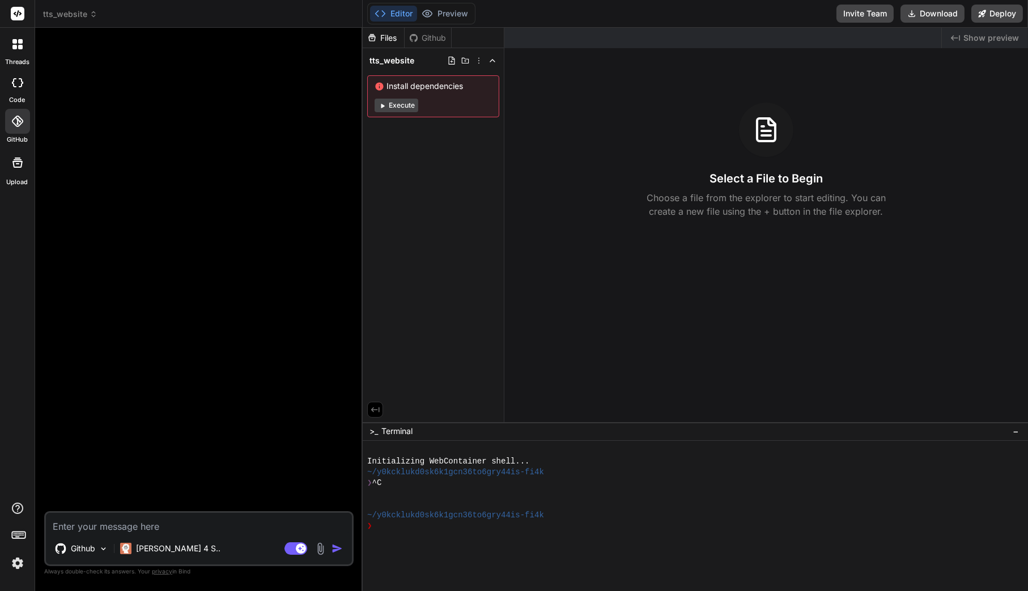
click at [18, 120] on icon at bounding box center [17, 121] width 11 height 11
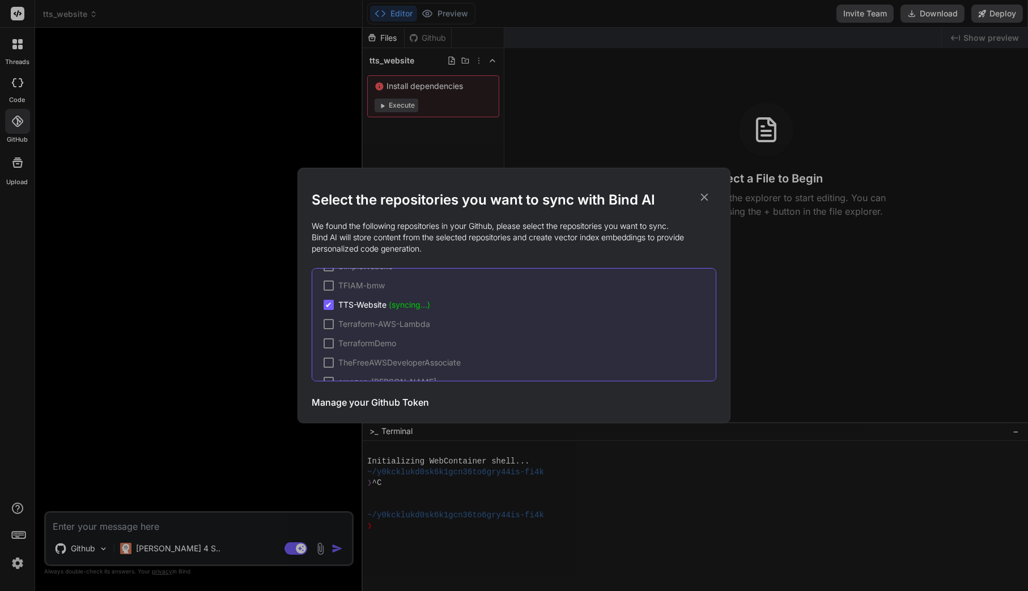
scroll to position [515, 0]
click at [367, 293] on span "TTS-Website (syncing...)" at bounding box center [384, 289] width 92 height 11
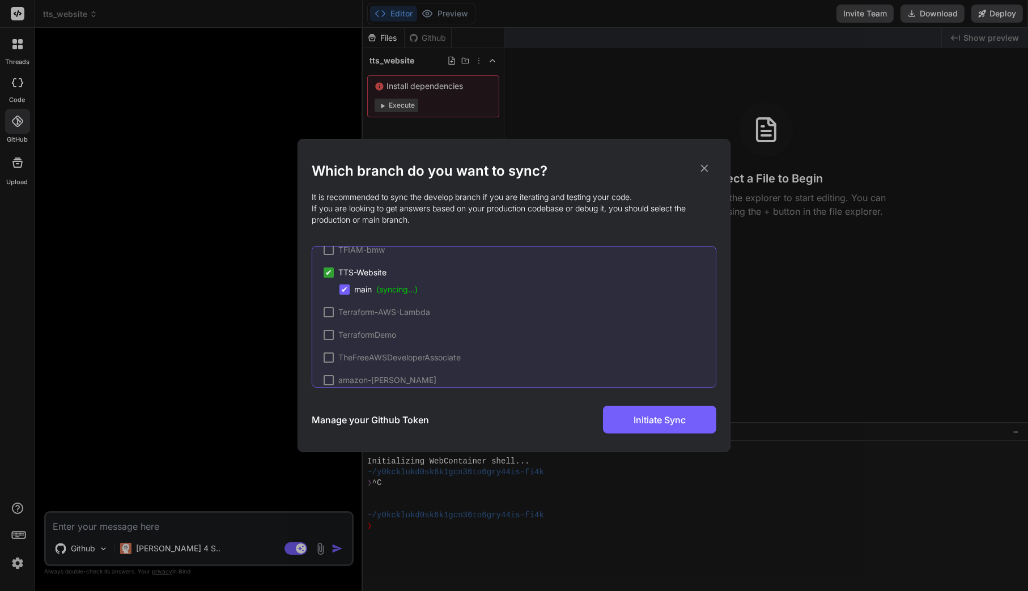
scroll to position [595, 0]
click at [702, 167] on icon at bounding box center [704, 168] width 7 height 7
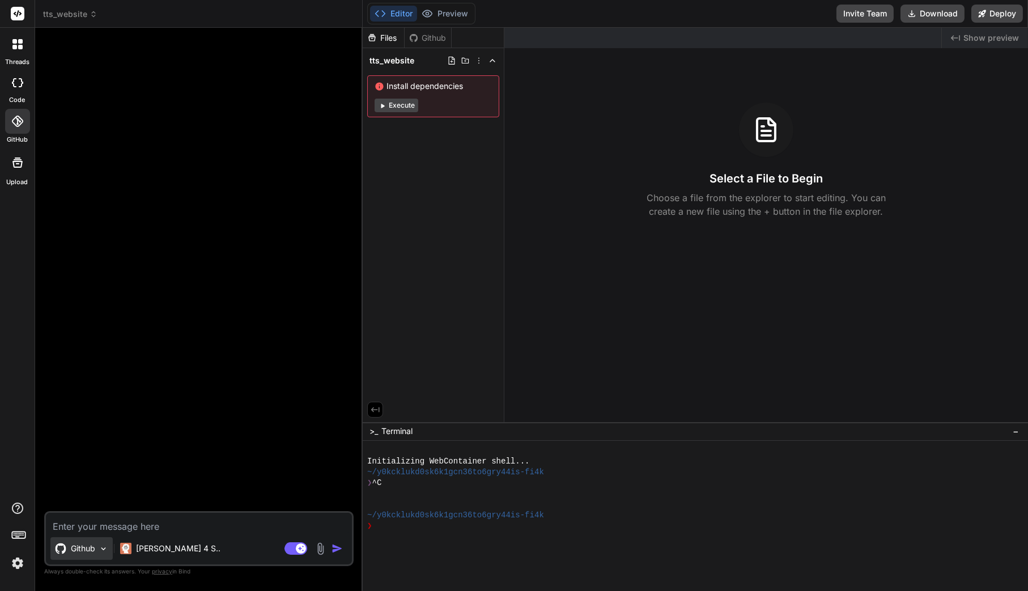
click at [105, 549] on img at bounding box center [104, 549] width 10 height 10
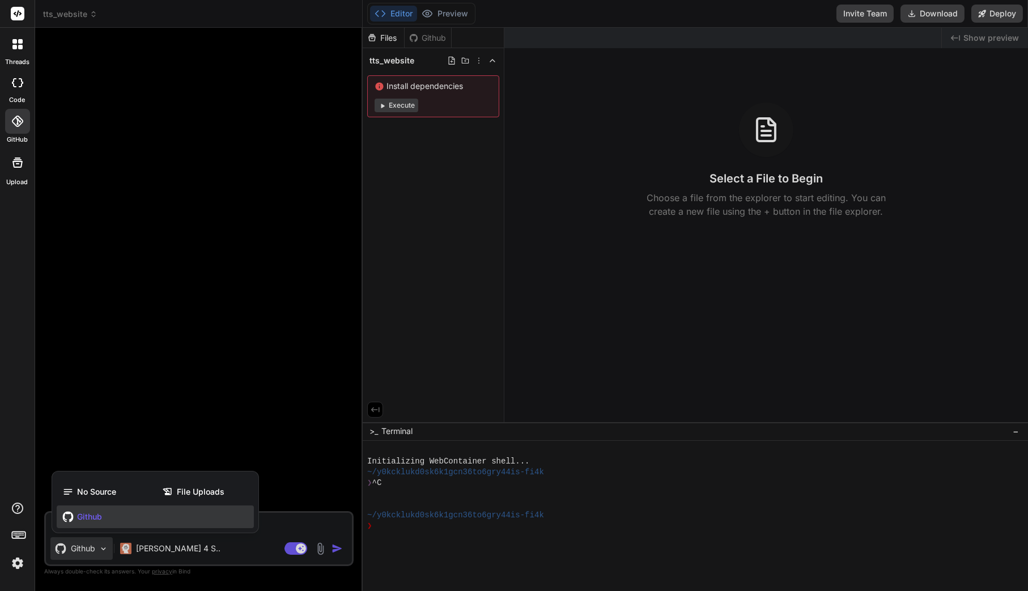
click at [168, 262] on div at bounding box center [514, 295] width 1028 height 591
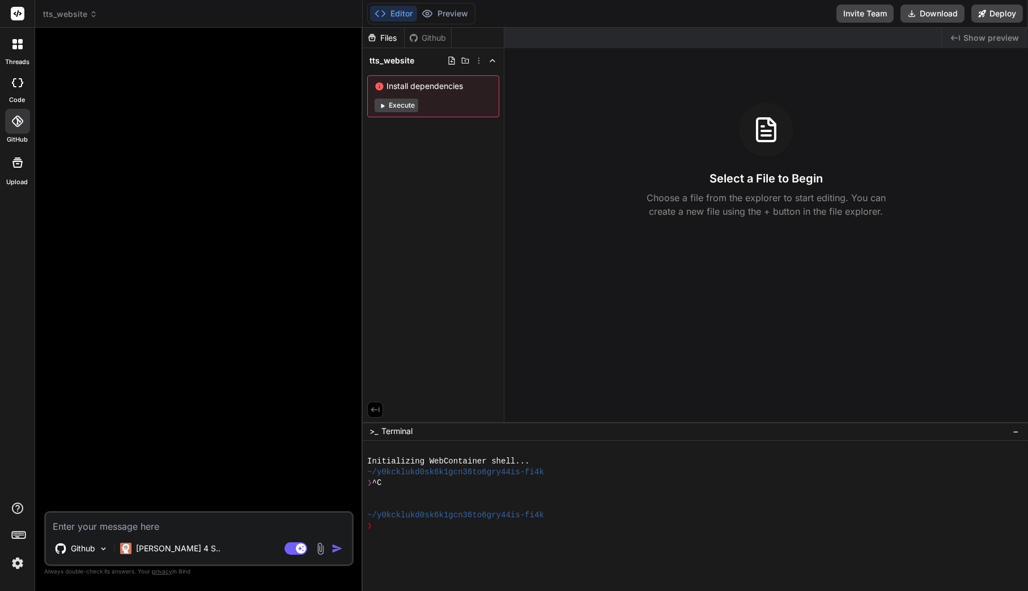
click at [22, 123] on icon at bounding box center [17, 121] width 11 height 11
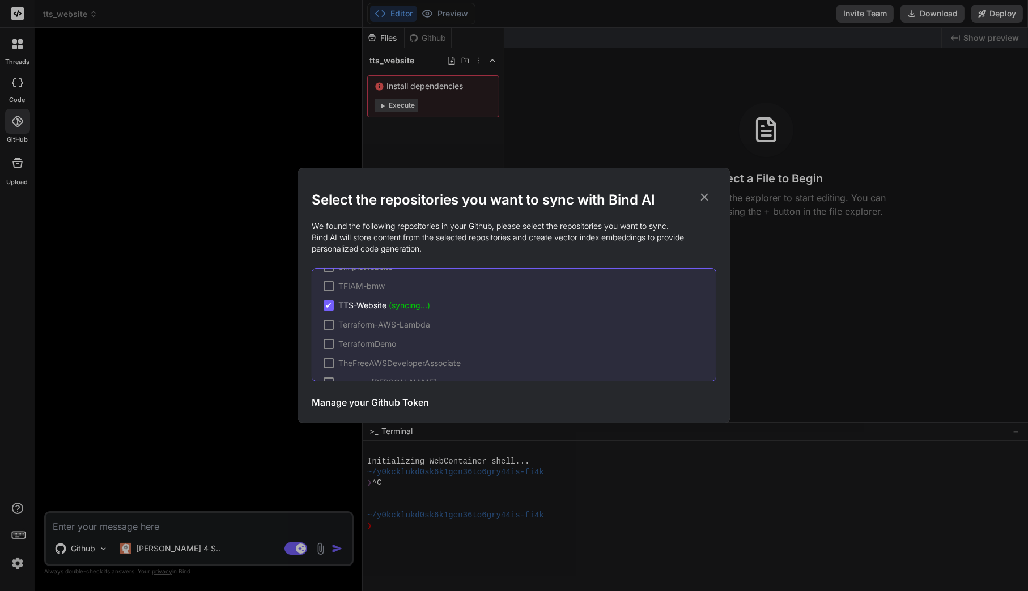
scroll to position [499, 0]
click at [705, 199] on icon at bounding box center [704, 197] width 7 height 7
click at [705, 199] on p "Choose a file from the explorer to start editing. You can create a new file usi…" at bounding box center [766, 204] width 254 height 27
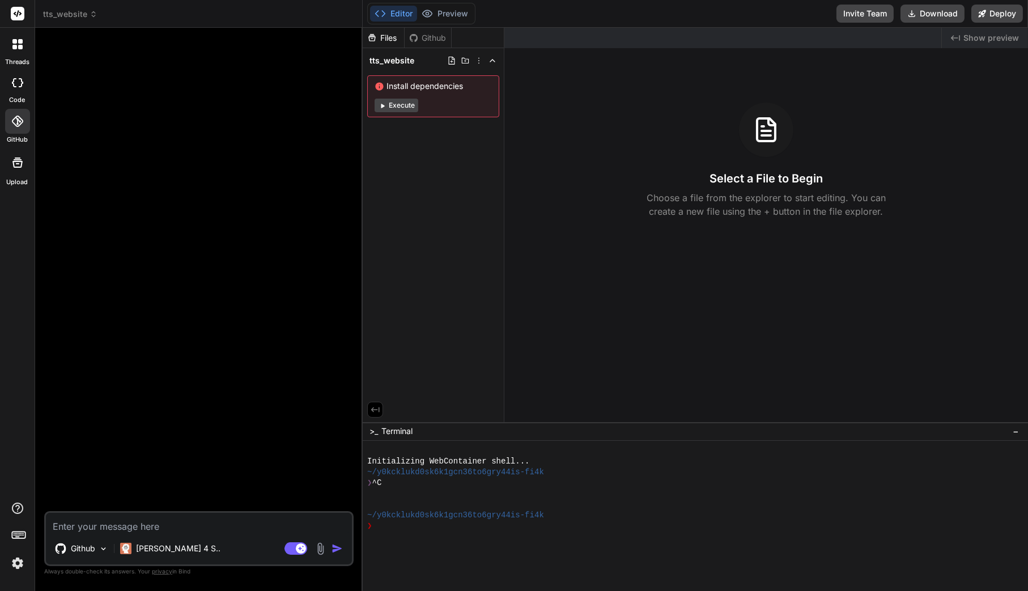
click at [16, 125] on icon at bounding box center [17, 121] width 11 height 11
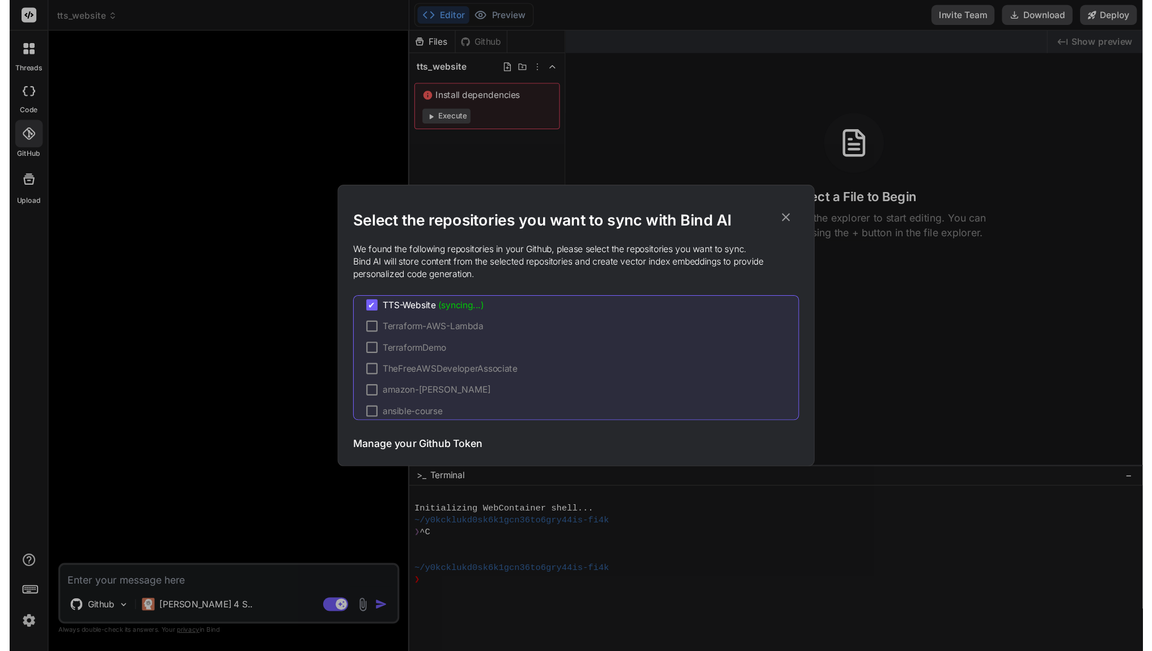
scroll to position [513, 0]
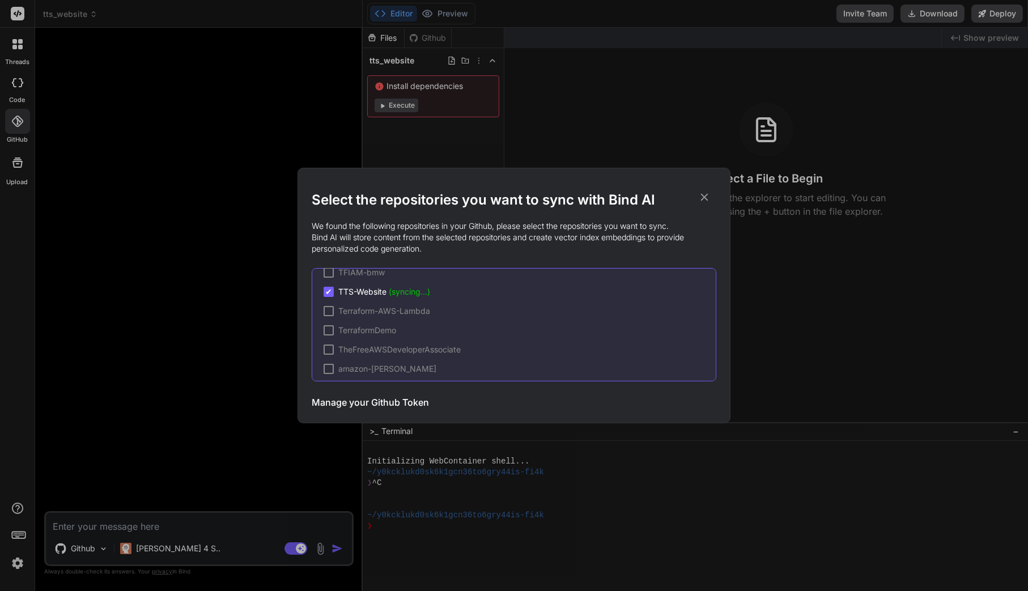
click at [704, 195] on icon at bounding box center [704, 197] width 12 height 12
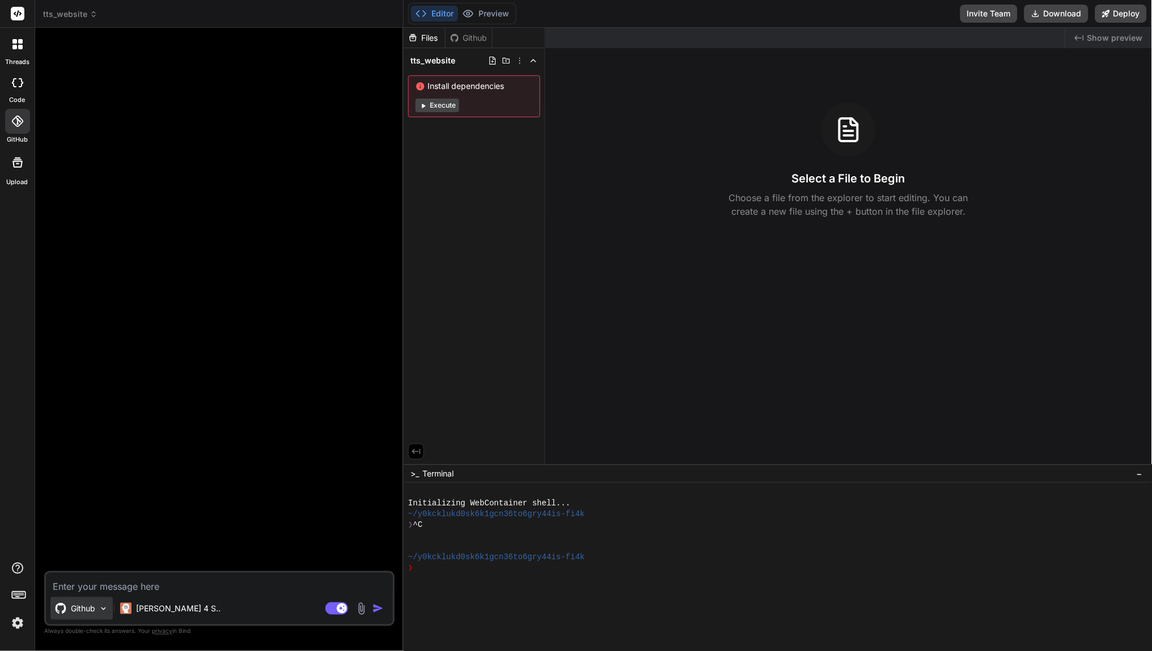
click at [99, 591] on img at bounding box center [104, 609] width 10 height 10
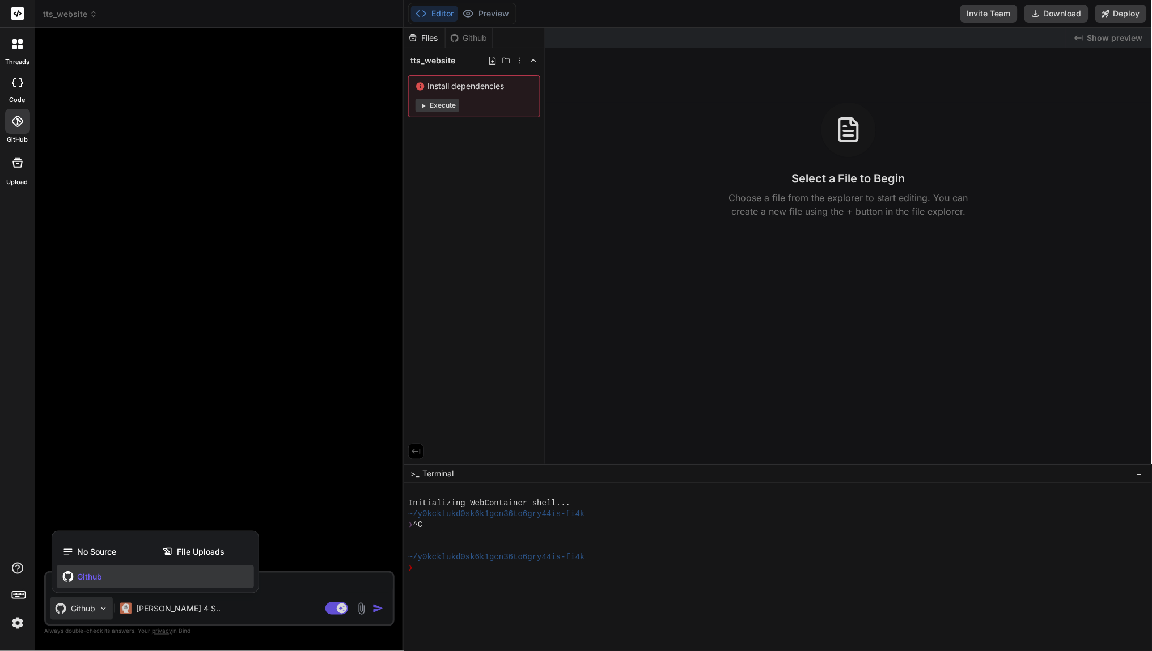
click at [88, 577] on span "Github" at bounding box center [89, 576] width 25 height 11
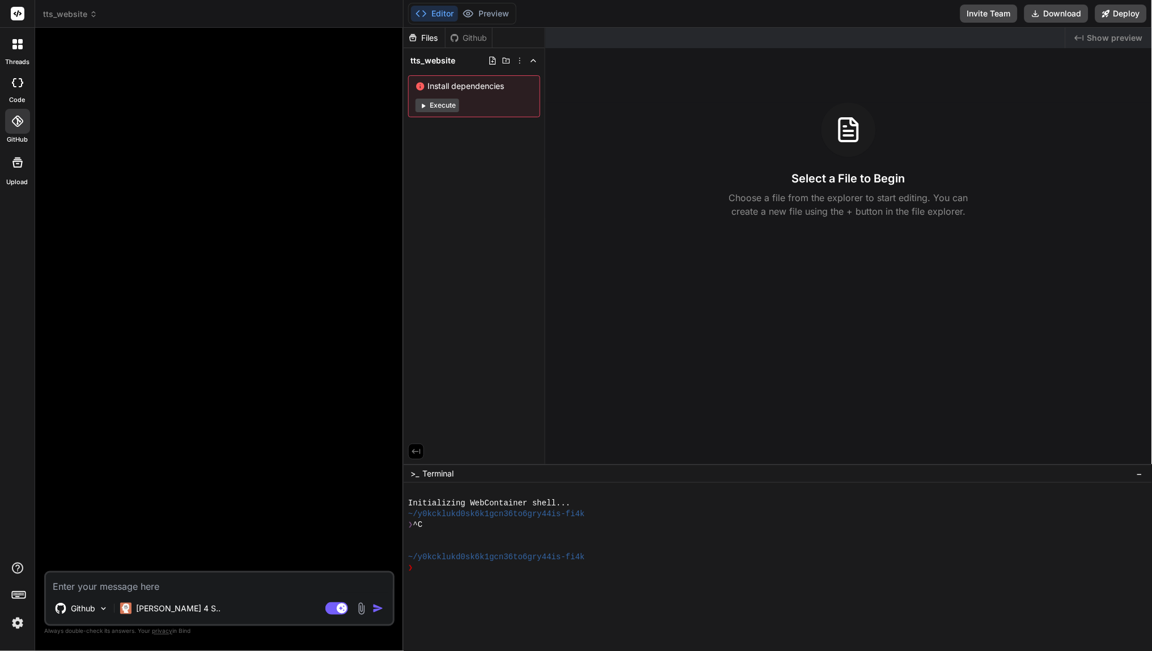
click at [15, 125] on icon at bounding box center [16, 121] width 11 height 11
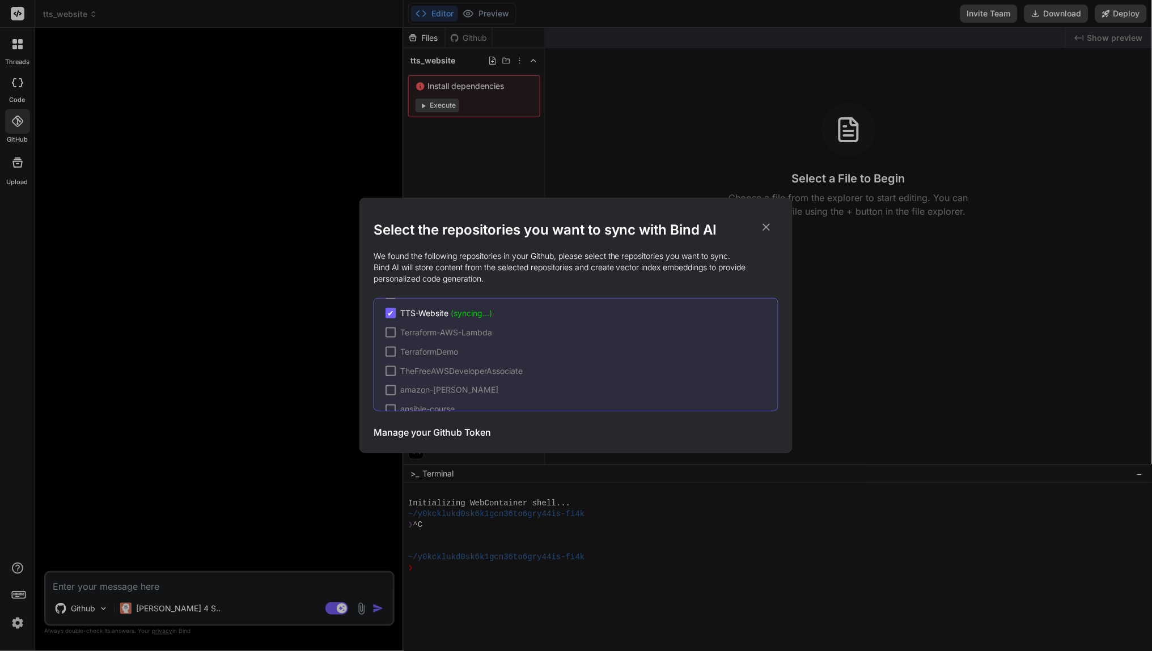
scroll to position [501, 0]
click at [449, 334] on span "TTS-Website (syncing...)" at bounding box center [446, 334] width 92 height 11
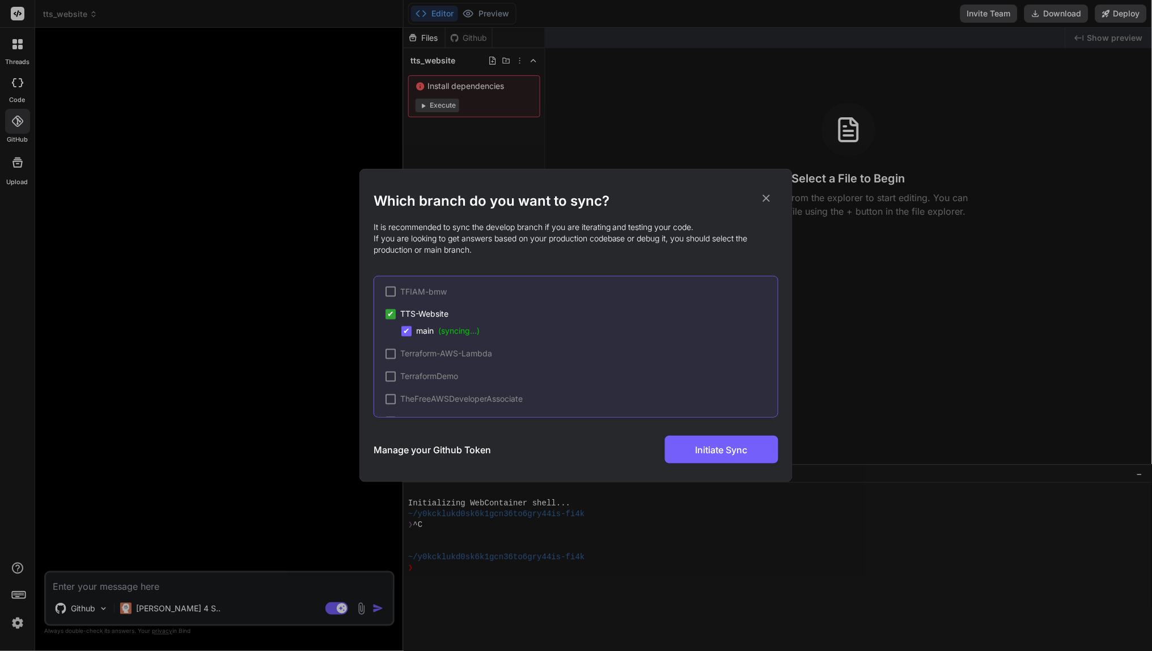
scroll to position [587, 0]
click at [769, 195] on icon at bounding box center [766, 198] width 7 height 7
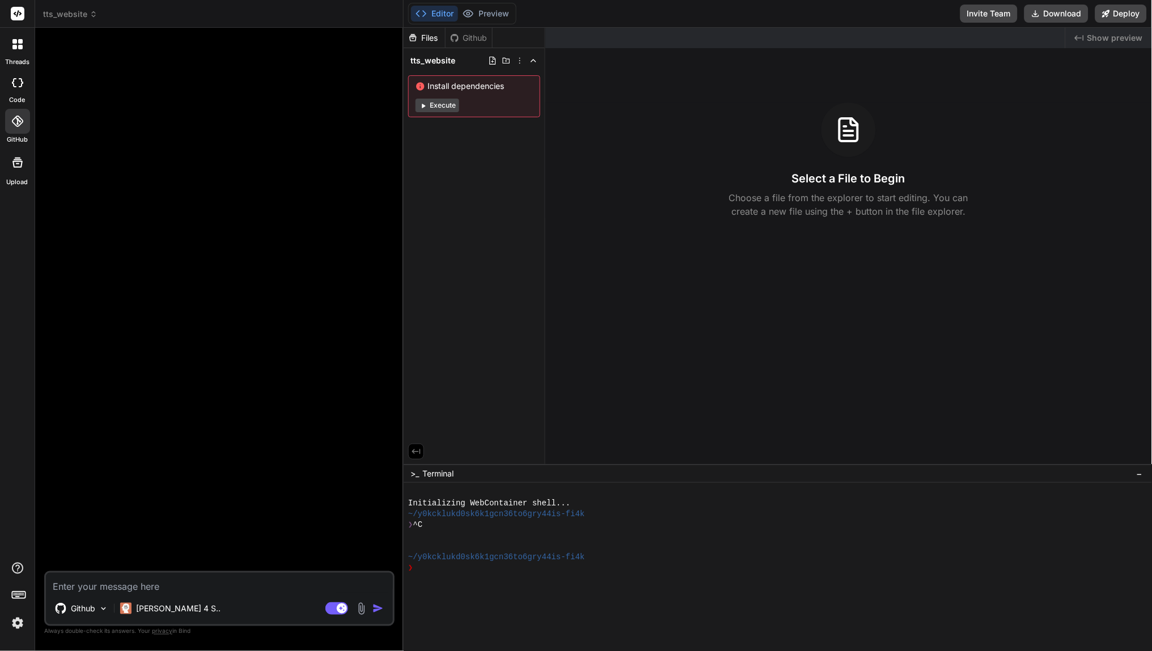
click at [230, 580] on textarea at bounding box center [219, 583] width 347 height 20
type textarea "x"
type textarea "c"
type textarea "x"
type textarea "ch"
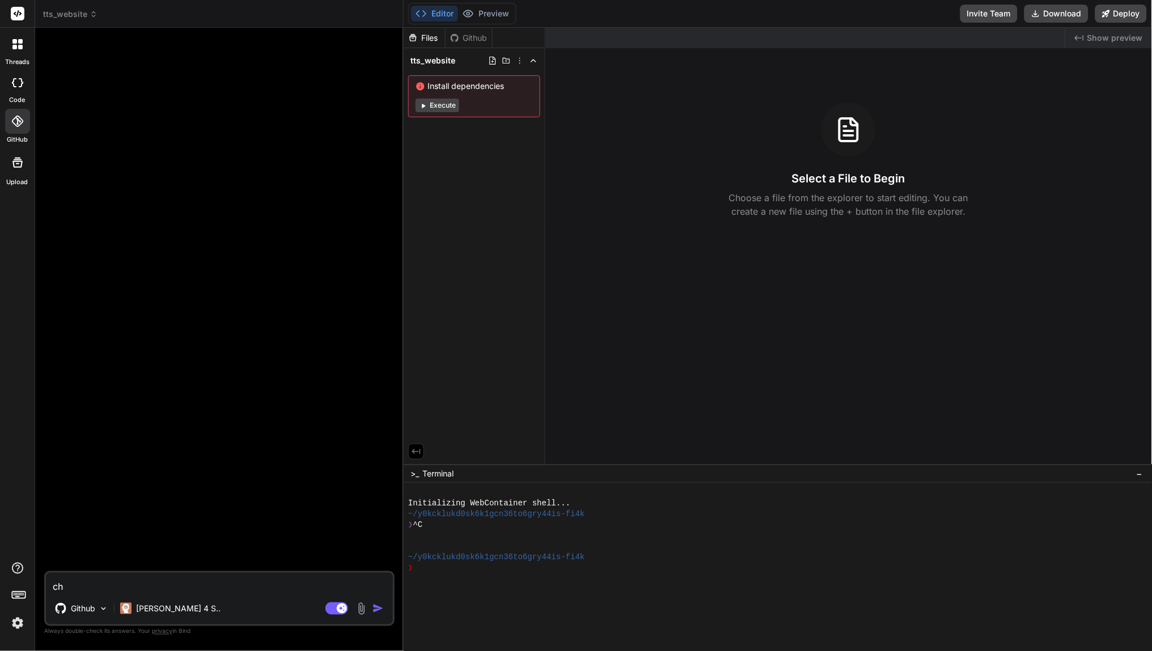
type textarea "x"
type textarea "che"
type textarea "x"
type textarea "chec"
type textarea "x"
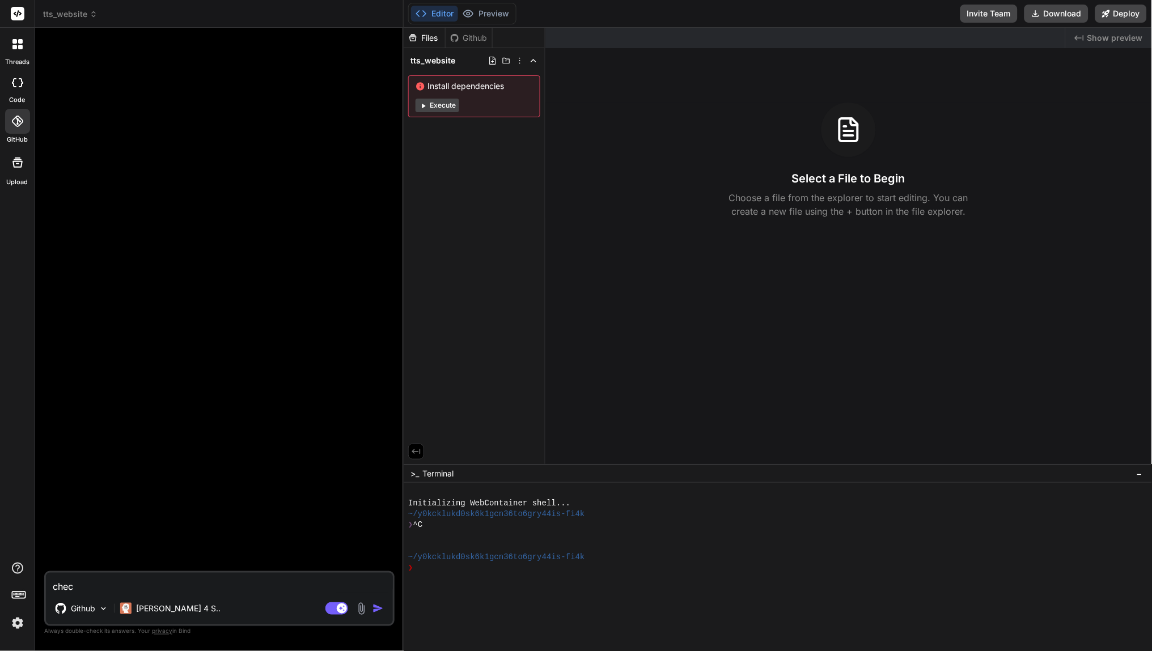
type textarea "check"
type textarea "x"
type textarea "check"
type textarea "x"
type textarea "check d"
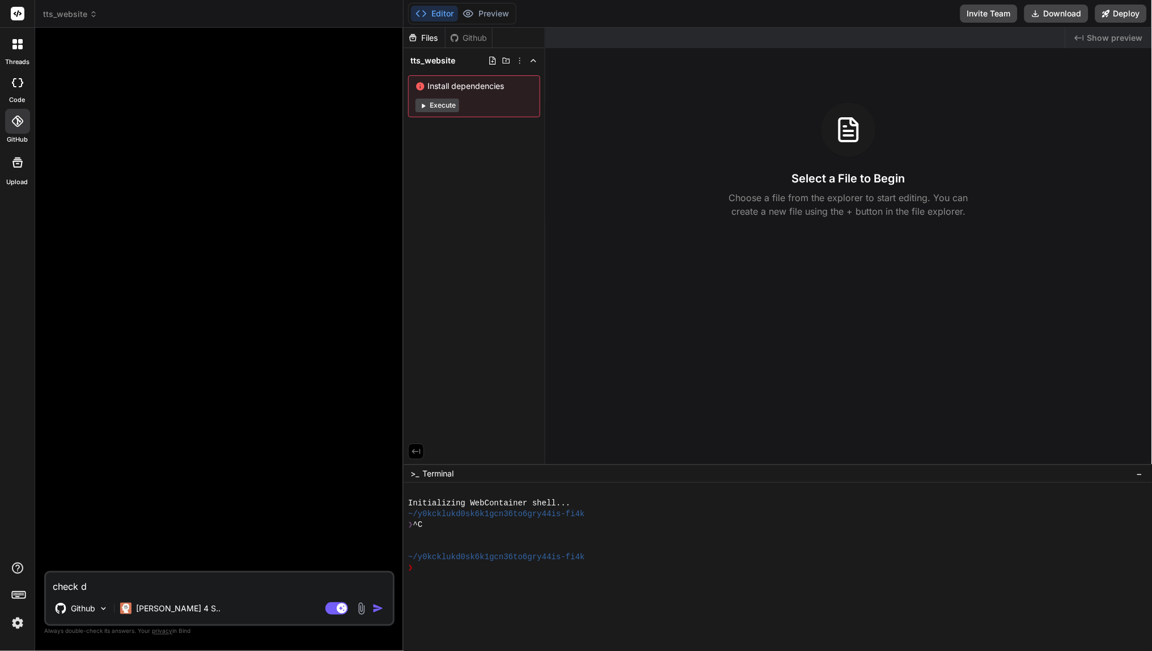
type textarea "x"
type textarea "check de"
type textarea "x"
type textarea "check dep"
type textarea "x"
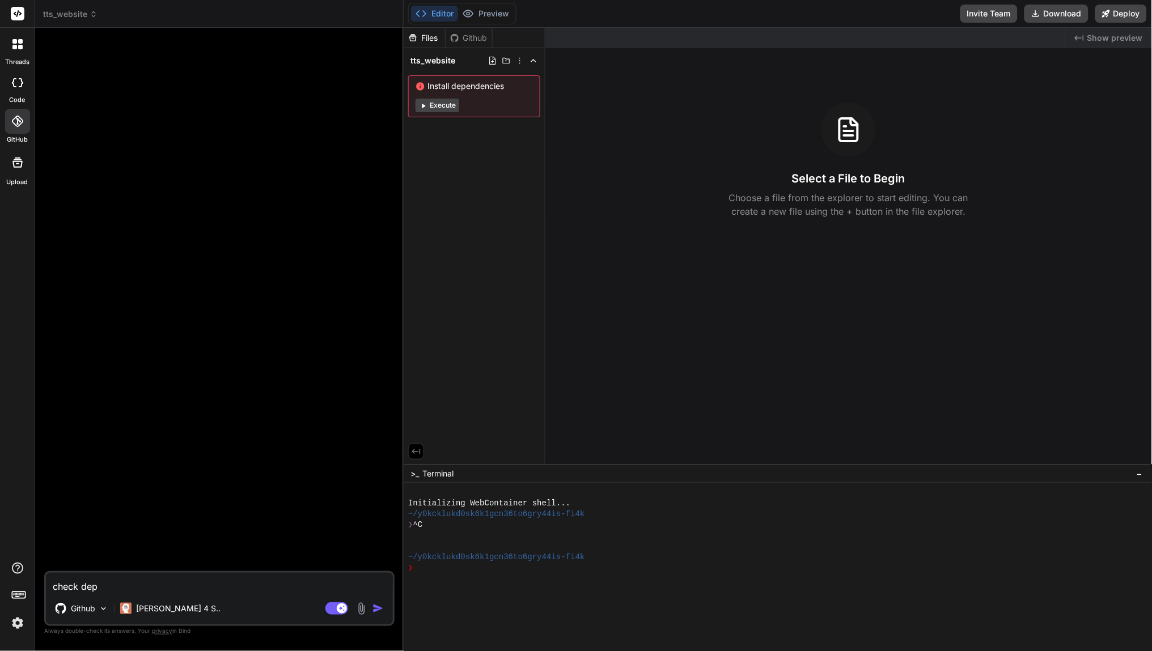
type textarea "check depe"
type textarea "x"
type textarea "check depen"
type textarea "x"
type textarea "check depend"
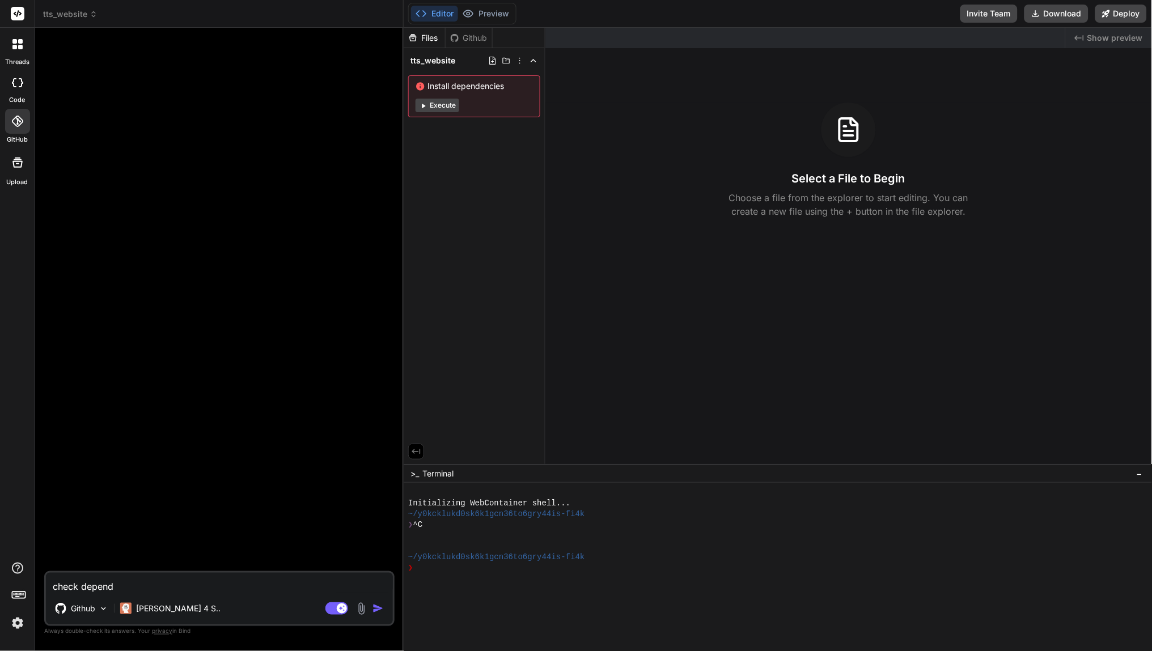
type textarea "x"
type textarea "check depende"
type textarea "x"
type textarea "check dependen"
type textarea "x"
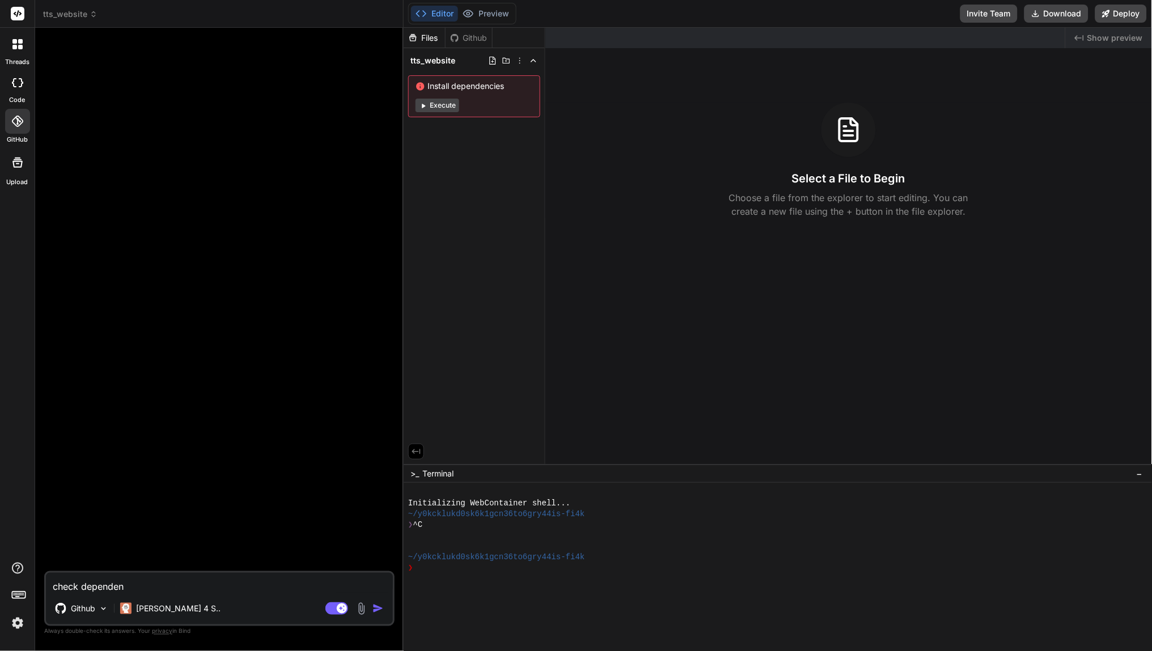
type textarea "check dependenc"
type textarea "x"
type textarea "check dependenci"
type textarea "x"
type textarea "check dependenc"
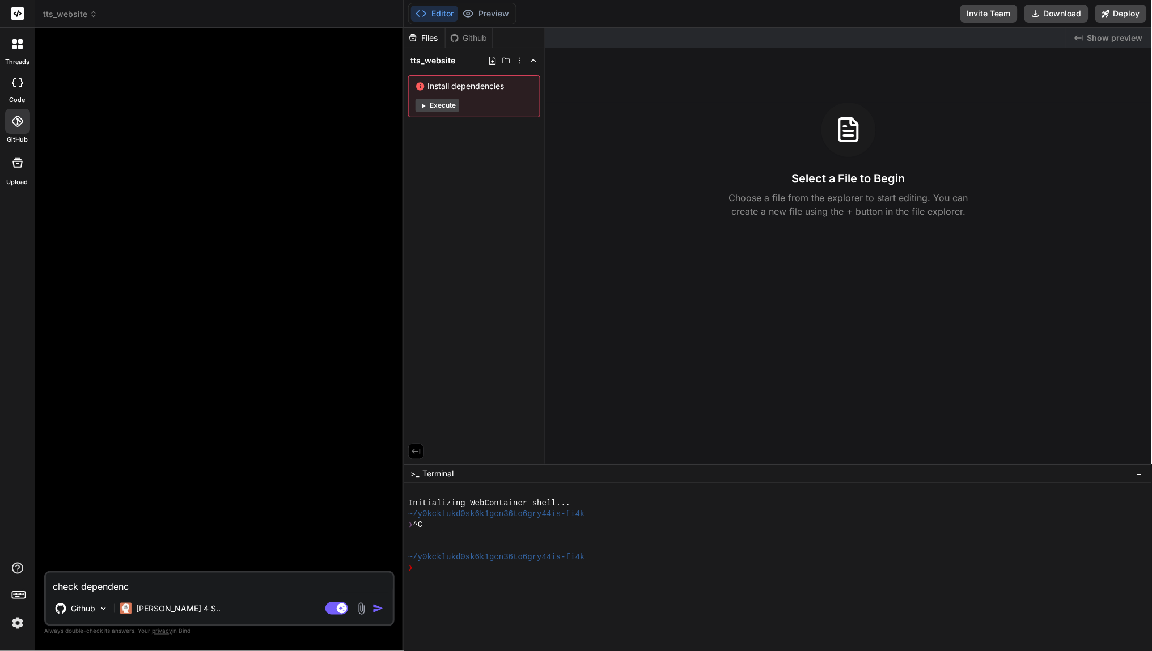
type textarea "x"
type textarea "check dependenci"
type textarea "x"
type textarea "check dependencie"
type textarea "x"
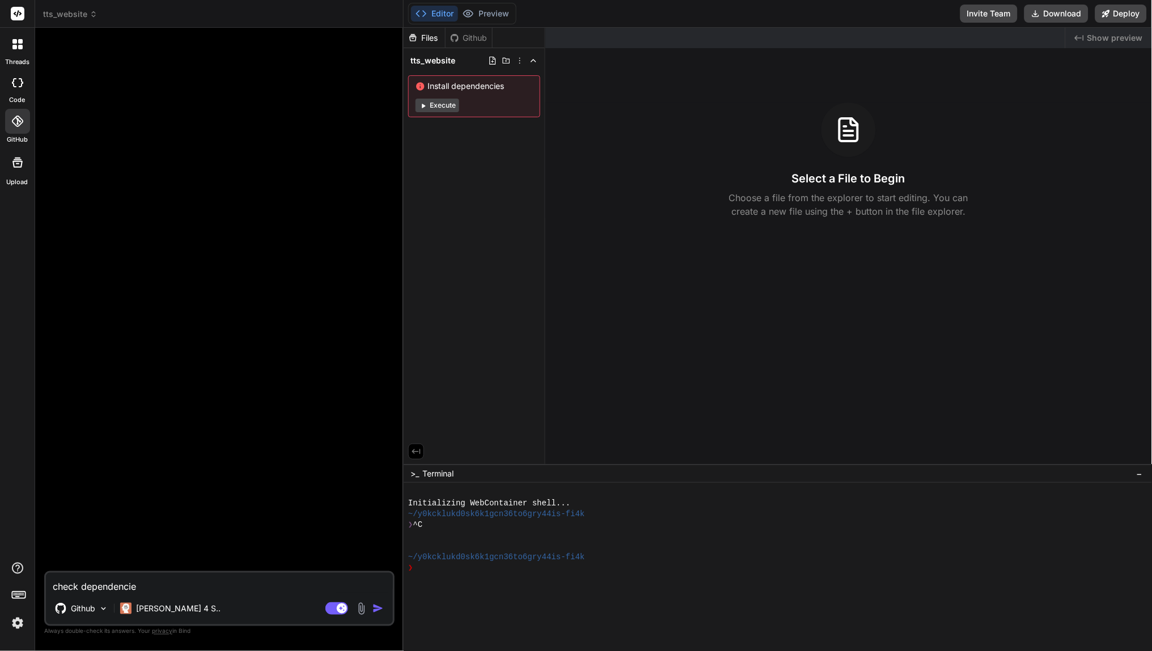
type textarea "check dependencies"
type textarea "x"
type textarea "check dependencies"
type textarea "x"
type textarea "check dependencies f"
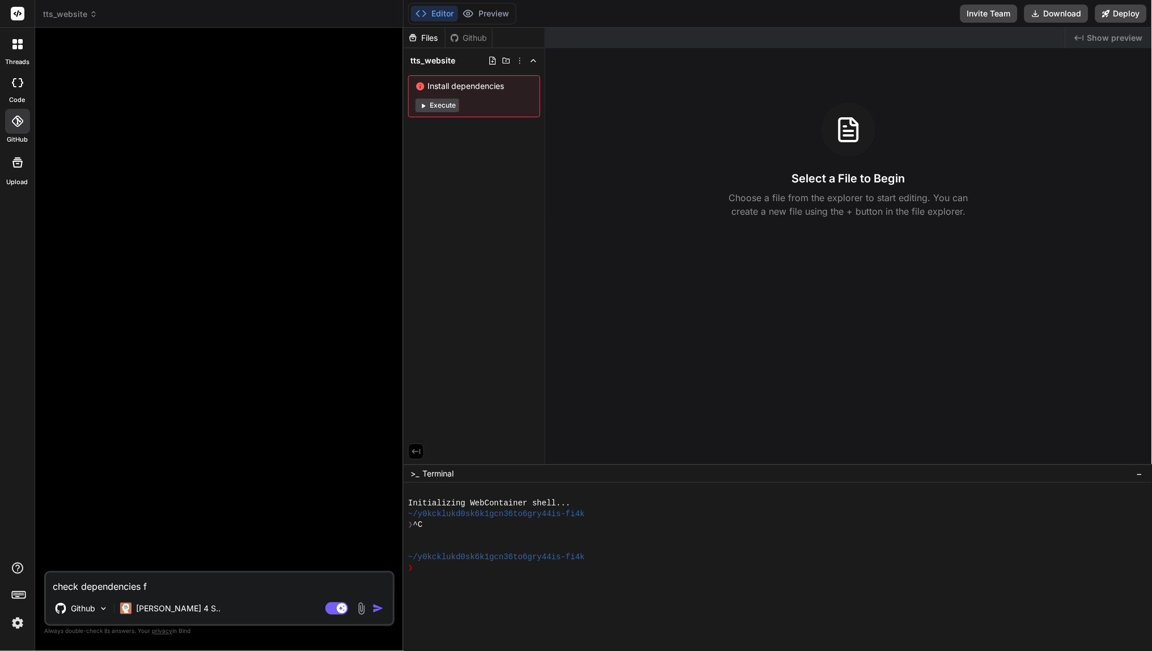
type textarea "x"
type textarea "check dependencies fi"
type textarea "x"
type textarea "check dependencies fil"
type textarea "x"
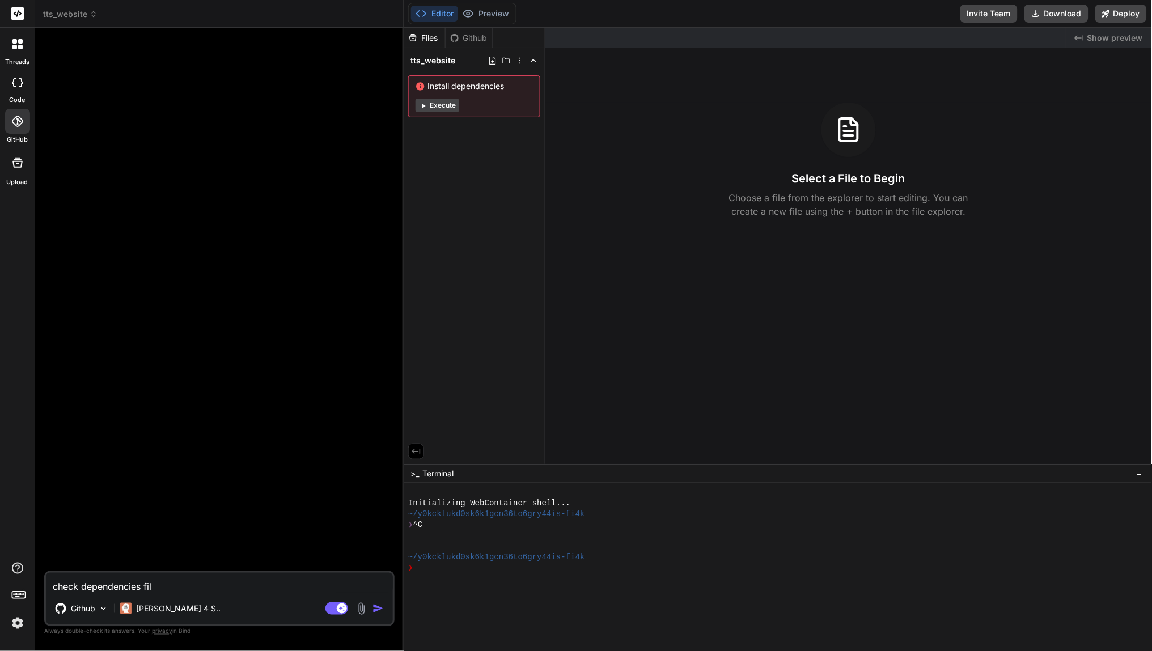
type textarea "check dependencies file"
type textarea "x"
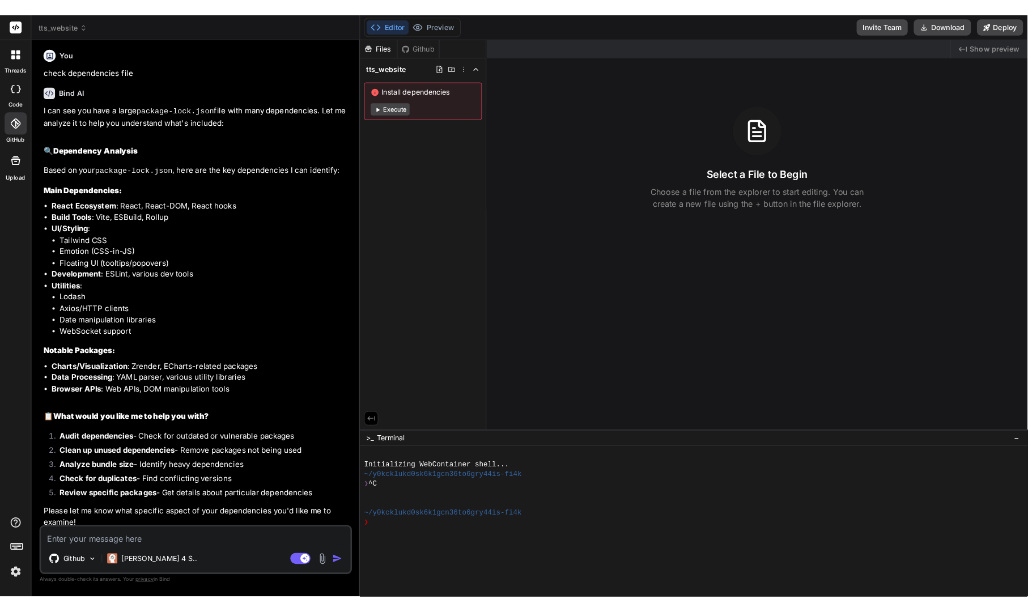
scroll to position [0, 0]
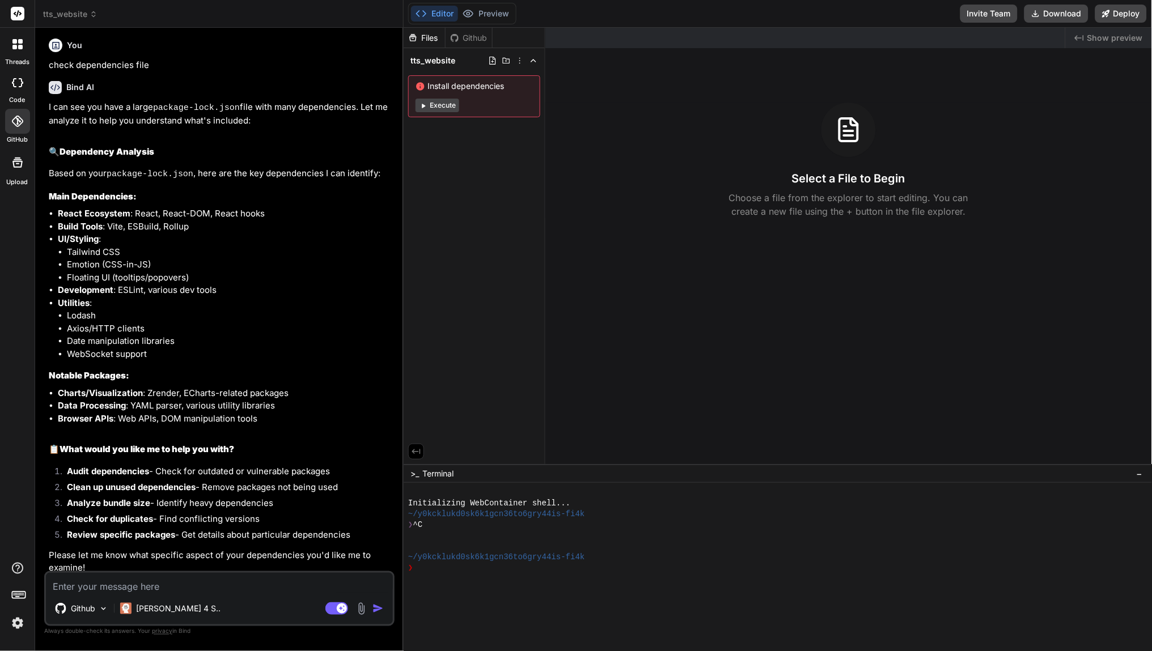
click at [440, 100] on button "Execute" at bounding box center [438, 106] width 44 height 14
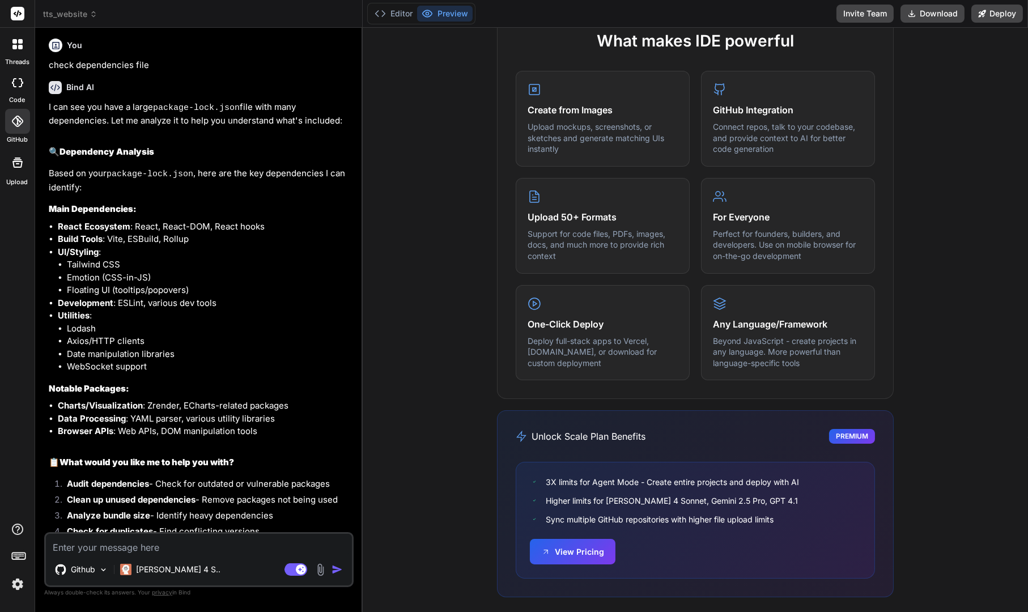
type textarea "x"
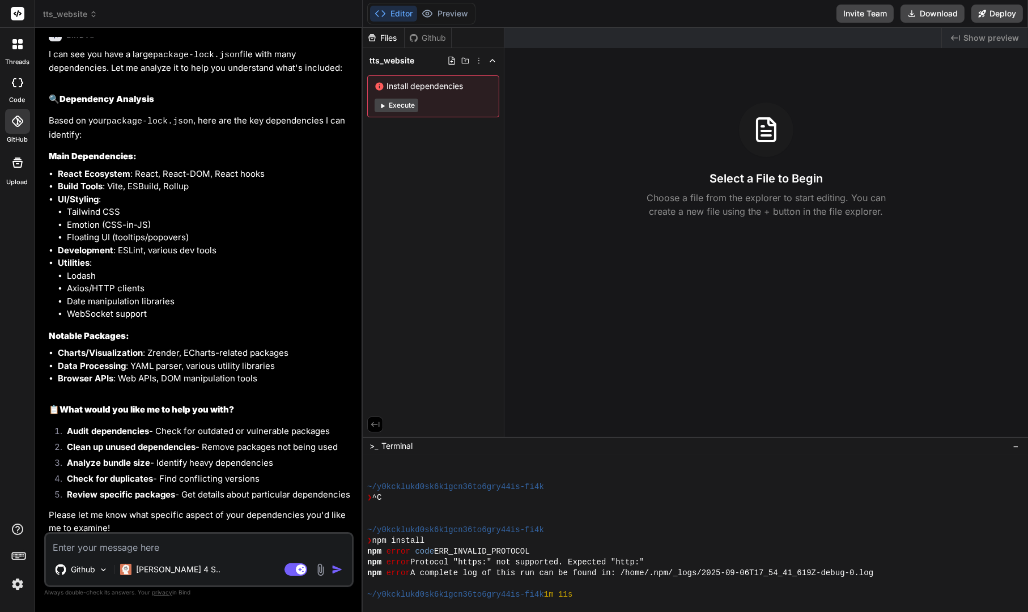
scroll to position [55, 0]
